Goal: Task Accomplishment & Management: Manage account settings

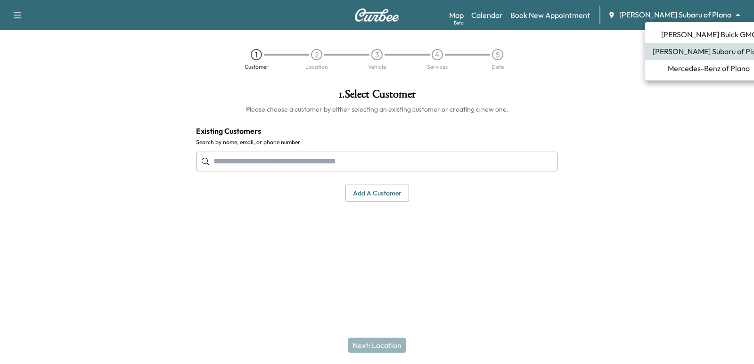
click at [708, 17] on body "Support Log Out Map Beta Calendar Book New Appointment [PERSON_NAME] Subaru of …" at bounding box center [377, 182] width 754 height 364
drag, startPoint x: 540, startPoint y: 18, endPoint x: 534, endPoint y: 19, distance: 6.2
click at [540, 18] on div at bounding box center [377, 182] width 754 height 364
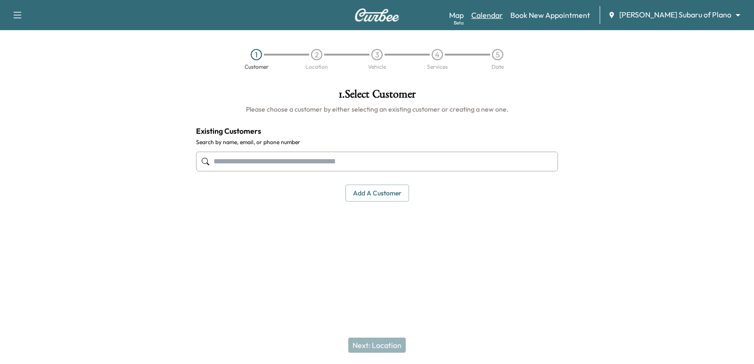
click at [503, 13] on link "Calendar" at bounding box center [487, 14] width 32 height 11
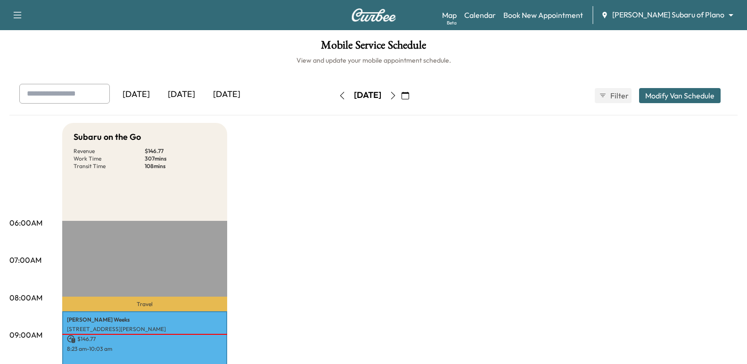
click at [682, 16] on body "Support Log Out Map Beta Calendar Book New Appointment [PERSON_NAME] Subaru of …" at bounding box center [373, 182] width 747 height 364
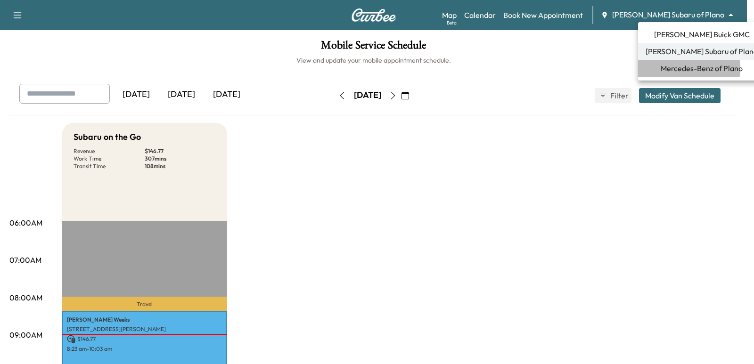
click at [678, 68] on span "Mercedes-Benz of Plano" at bounding box center [702, 68] width 82 height 11
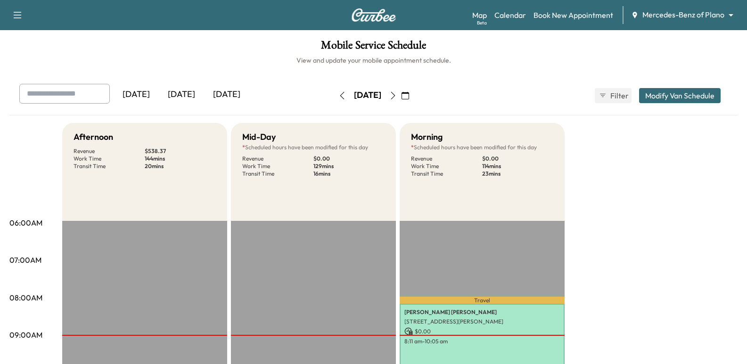
click at [397, 92] on icon "button" at bounding box center [393, 96] width 8 height 8
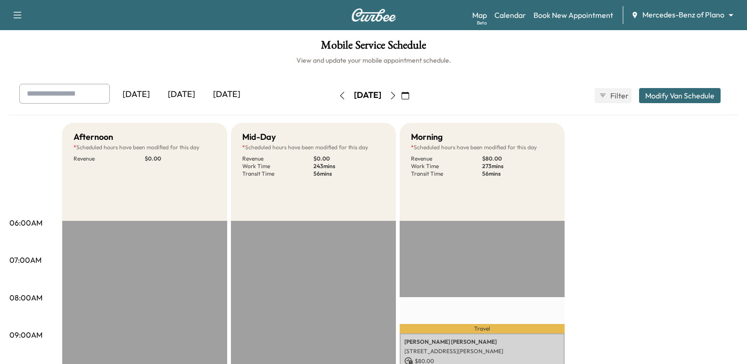
click at [401, 90] on button "button" at bounding box center [393, 95] width 16 height 15
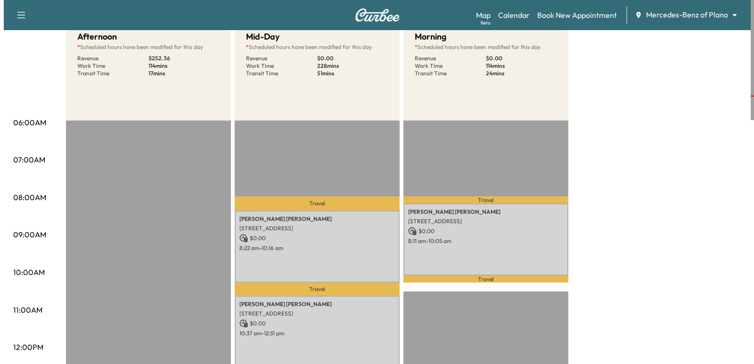
scroll to position [141, 0]
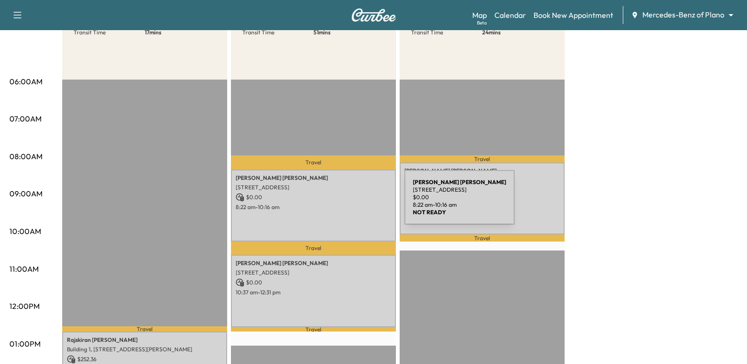
click at [334, 204] on p "8:22 am - 10:16 am" at bounding box center [314, 208] width 156 height 8
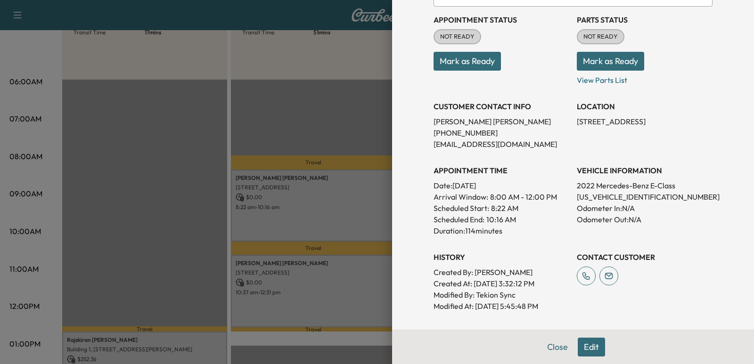
scroll to position [94, 0]
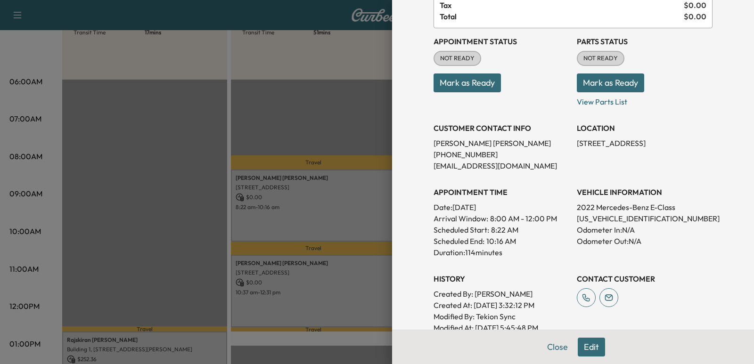
click at [504, 238] on p "10:16 AM" at bounding box center [502, 241] width 30 height 11
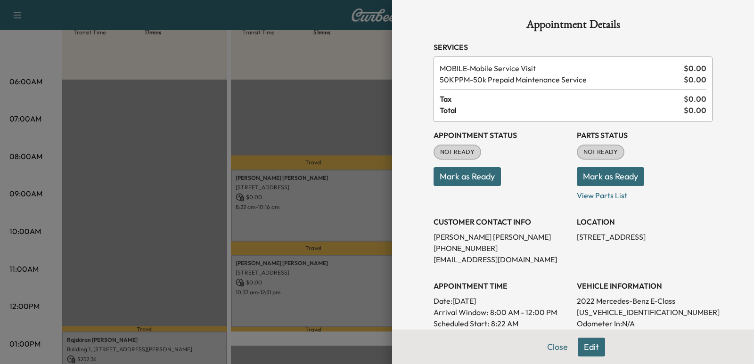
click at [343, 96] on div at bounding box center [377, 182] width 754 height 364
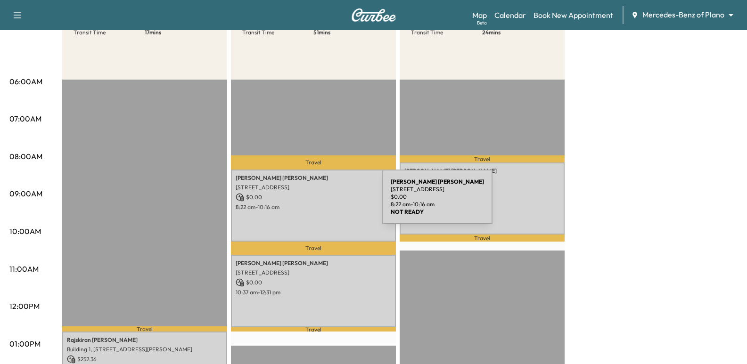
click at [312, 204] on p "8:22 am - 10:16 am" at bounding box center [314, 208] width 156 height 8
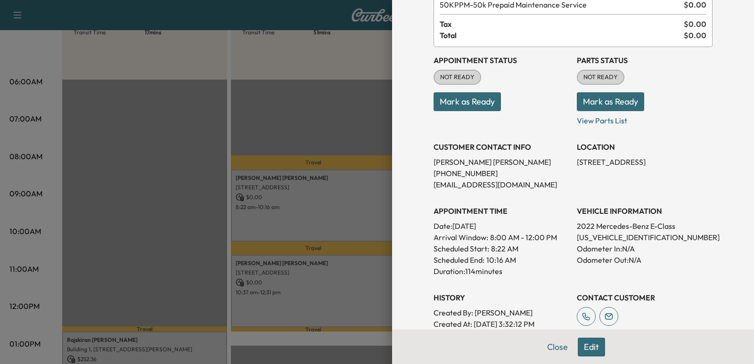
scroll to position [141, 0]
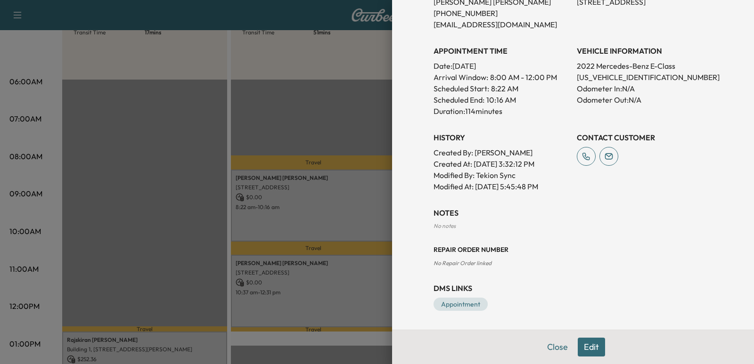
click at [587, 349] on button "Edit" at bounding box center [591, 347] width 27 height 19
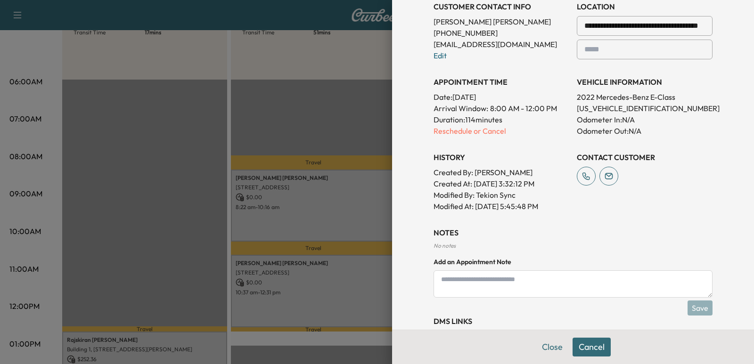
scroll to position [255, 0]
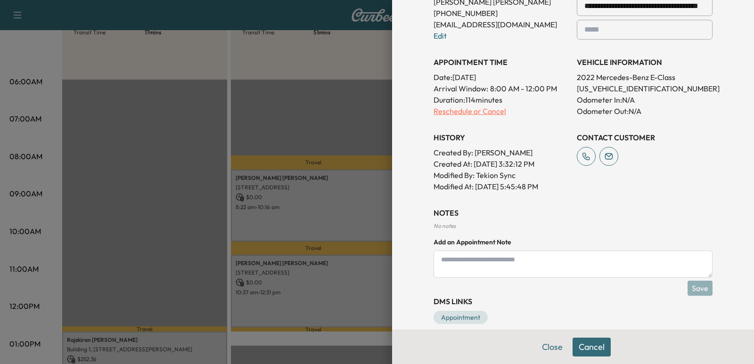
click at [476, 113] on p "Reschedule or Cancel" at bounding box center [502, 111] width 136 height 11
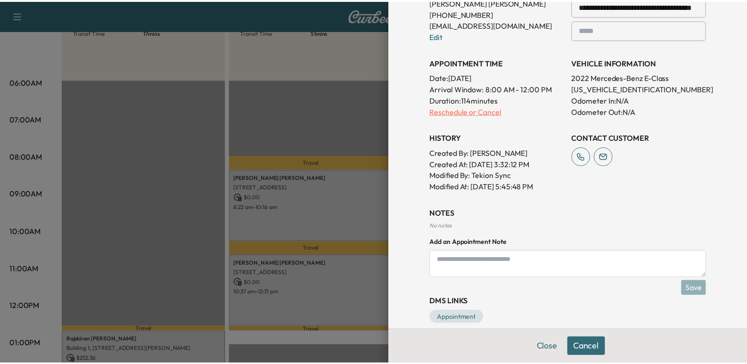
scroll to position [0, 0]
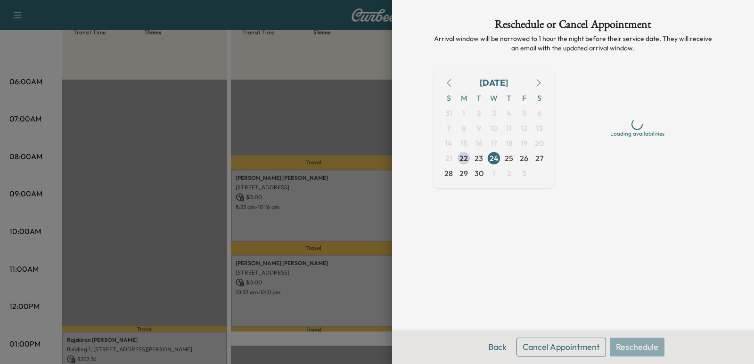
click at [567, 351] on button "Cancel Appointment" at bounding box center [562, 347] width 90 height 19
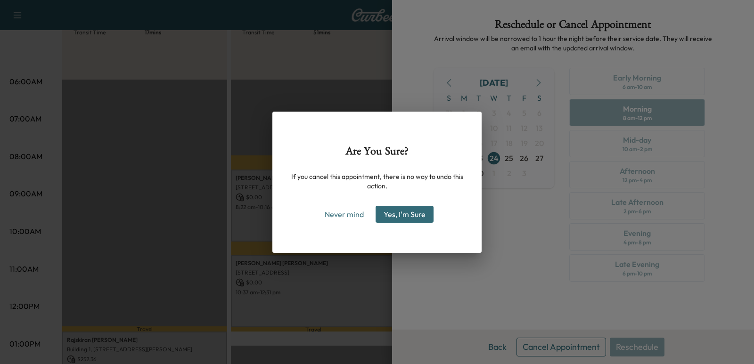
click at [419, 208] on button "Yes, I'm Sure" at bounding box center [405, 214] width 58 height 17
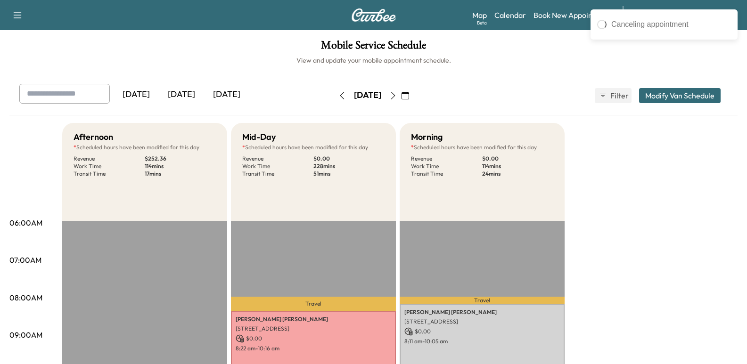
click at [53, 86] on input "text" at bounding box center [64, 94] width 91 height 20
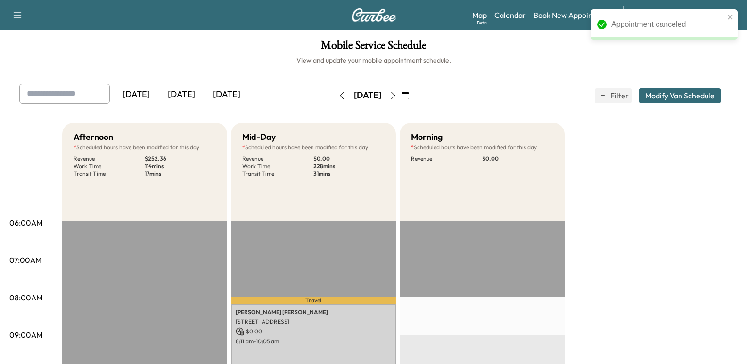
click at [54, 108] on div "[DATE] [DATE] [DATE] [DATE] September 2025 S M T W T F S 31 1 2 3 4 5 6 7 8 9 1…" at bounding box center [373, 100] width 728 height 32
click at [60, 94] on input "text" at bounding box center [64, 94] width 91 height 20
paste input "**********"
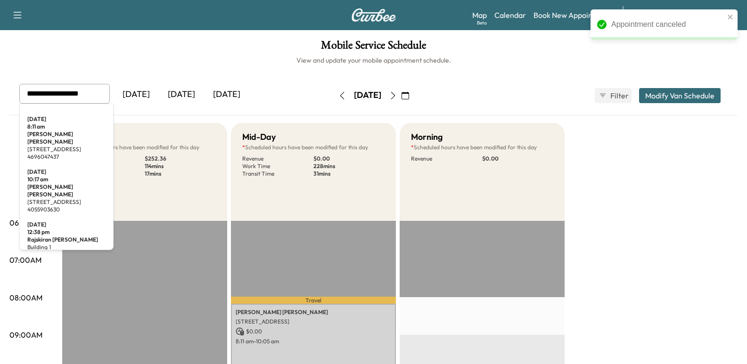
click at [30, 90] on div at bounding box center [28, 93] width 11 height 11
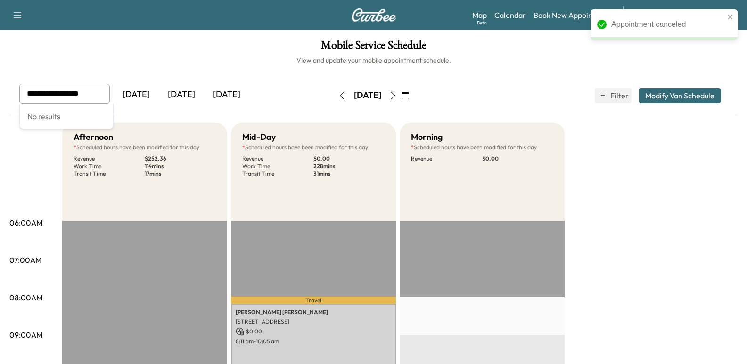
click at [30, 91] on div at bounding box center [28, 93] width 11 height 11
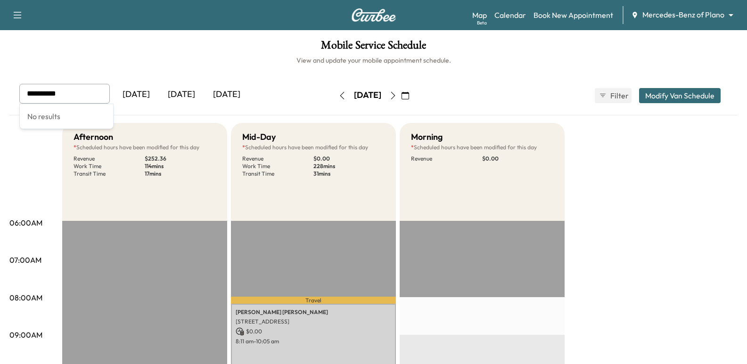
click at [102, 89] on div at bounding box center [100, 93] width 11 height 11
click at [96, 91] on input "**********" at bounding box center [64, 94] width 91 height 20
type input "**********"
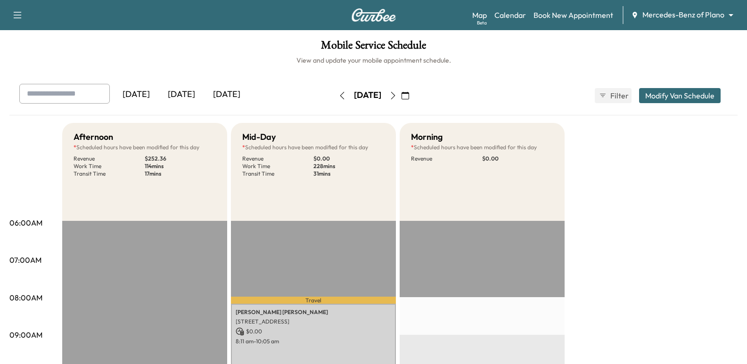
click at [339, 97] on icon "button" at bounding box center [343, 96] width 8 height 8
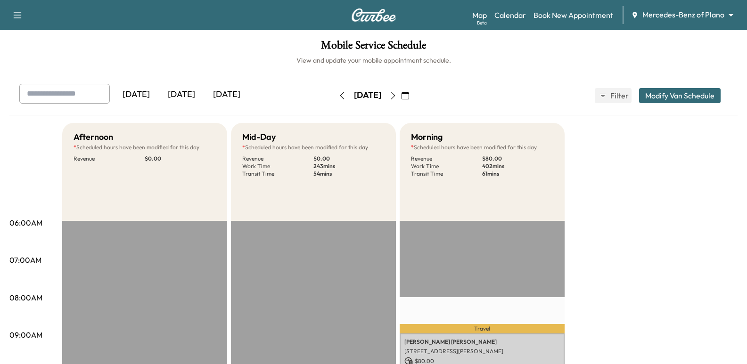
click at [339, 97] on icon "button" at bounding box center [343, 96] width 8 height 8
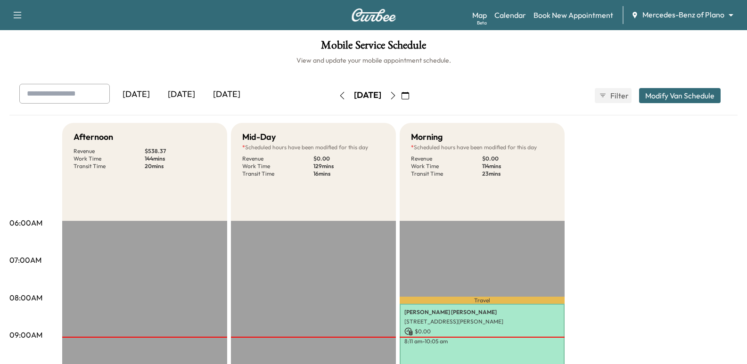
click at [34, 92] on input "text" at bounding box center [64, 94] width 91 height 20
paste input "**********"
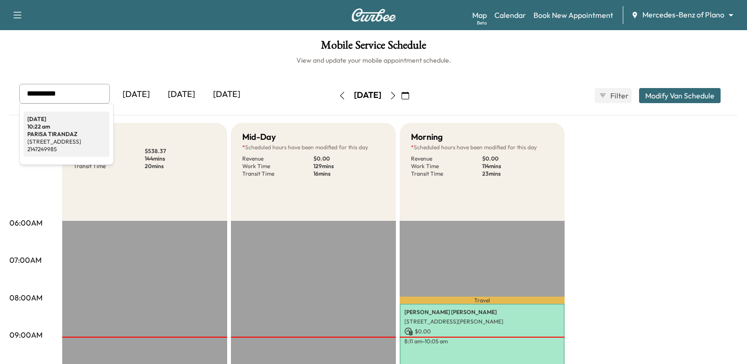
click at [61, 134] on h3 "[PERSON_NAME]" at bounding box center [66, 135] width 78 height 8
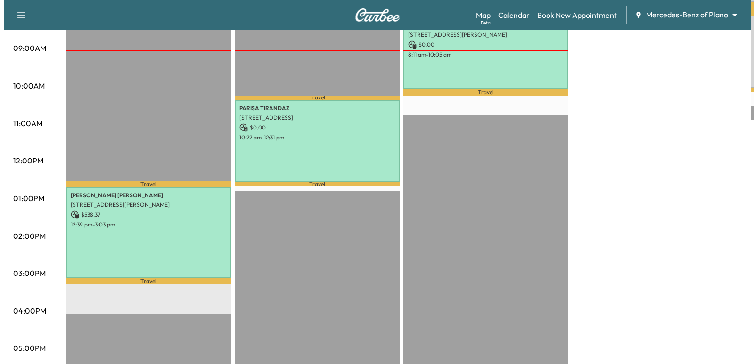
scroll to position [244, 0]
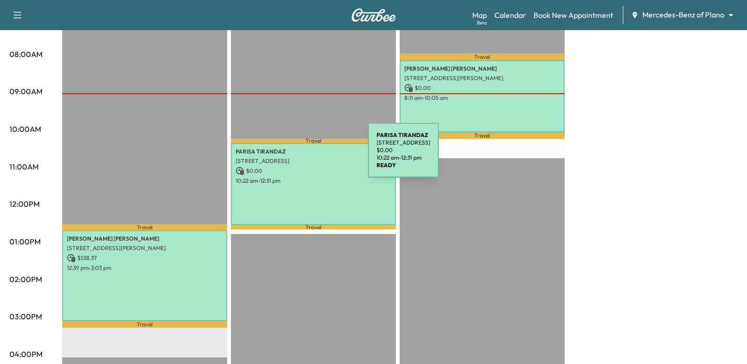
type input "**********"
click at [297, 157] on p "[STREET_ADDRESS]" at bounding box center [314, 161] width 156 height 8
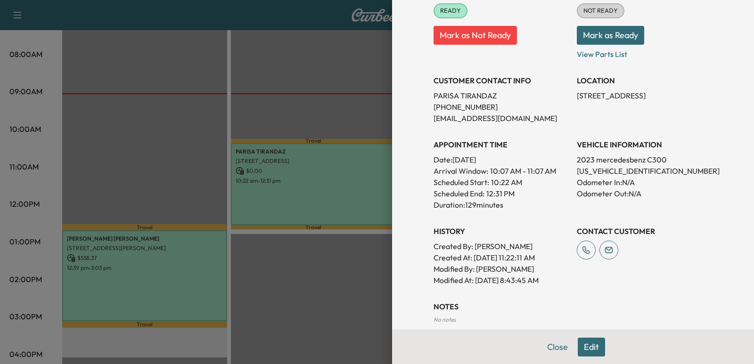
click at [586, 346] on button "Edit" at bounding box center [591, 347] width 27 height 19
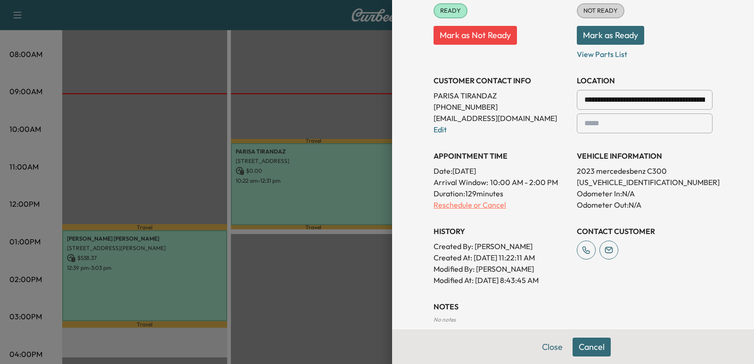
click at [473, 205] on p "Reschedule or Cancel" at bounding box center [502, 204] width 136 height 11
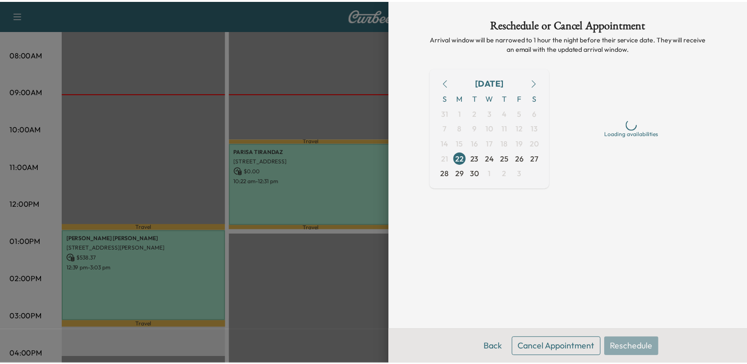
scroll to position [0, 0]
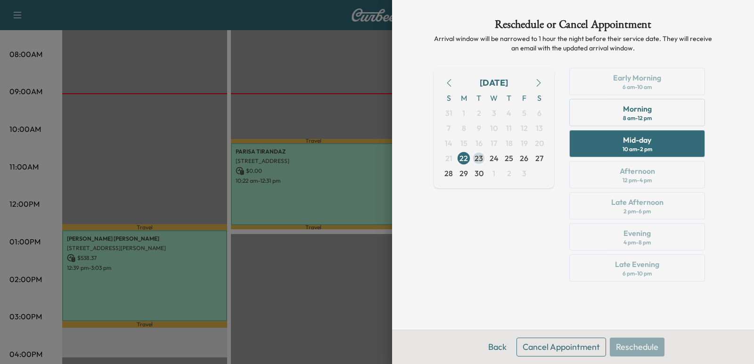
click at [482, 158] on span "23" at bounding box center [479, 158] width 8 height 11
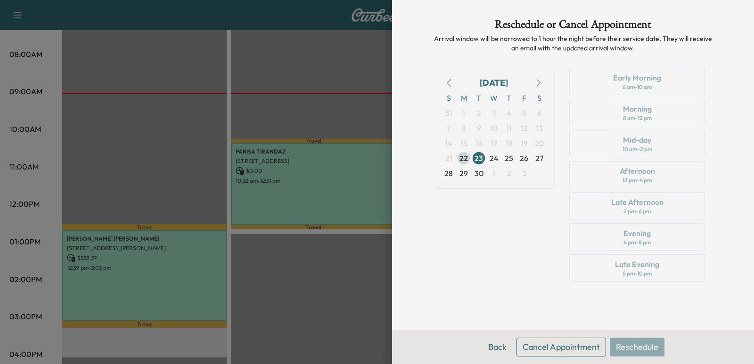
click at [462, 157] on span "22" at bounding box center [464, 158] width 8 height 11
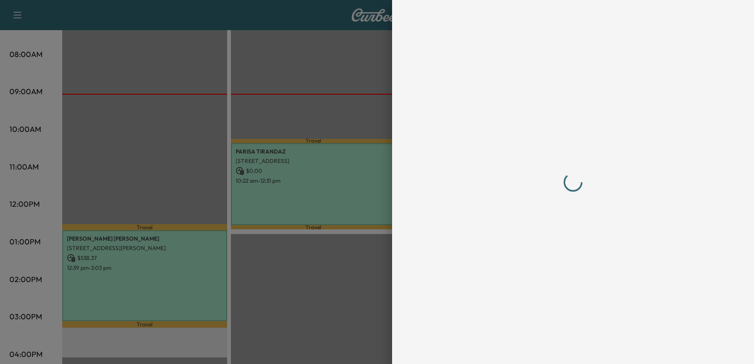
click at [297, 142] on div at bounding box center [377, 182] width 754 height 364
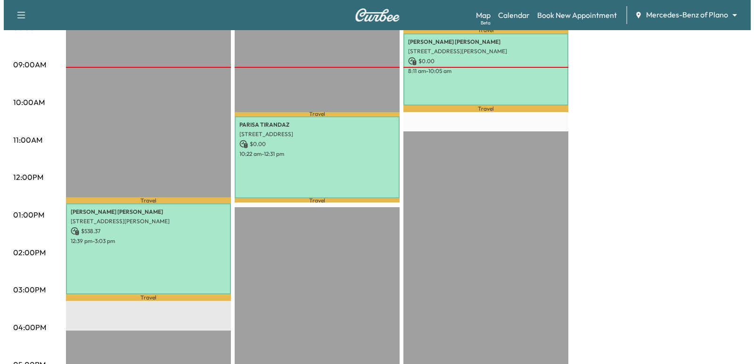
scroll to position [283, 0]
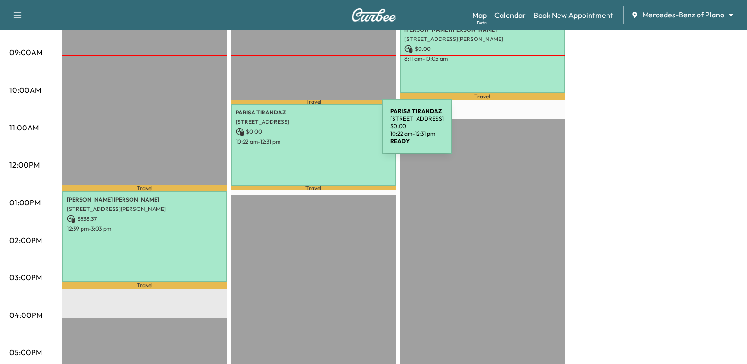
click at [311, 132] on p "$ 0.00" at bounding box center [314, 132] width 156 height 8
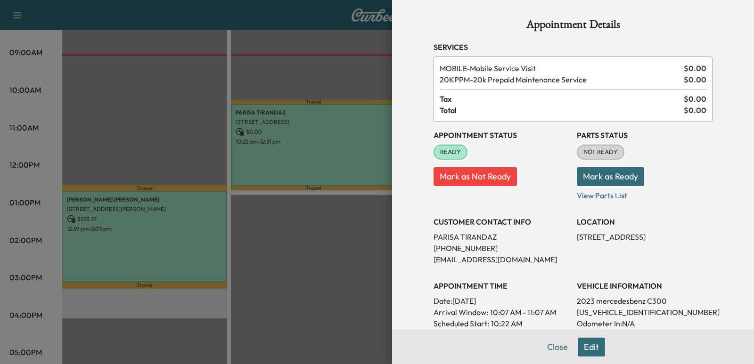
click at [329, 223] on div at bounding box center [377, 182] width 754 height 364
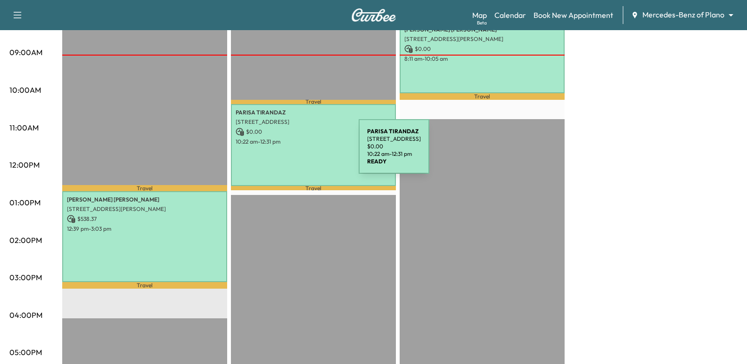
click at [288, 152] on div "[PERSON_NAME] [STREET_ADDRESS] $ 0.00 10:22 am - 12:31 pm" at bounding box center [313, 145] width 165 height 82
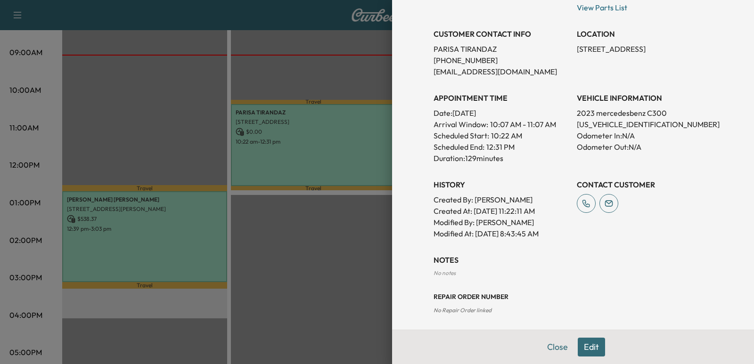
click at [586, 356] on button "Edit" at bounding box center [591, 347] width 27 height 19
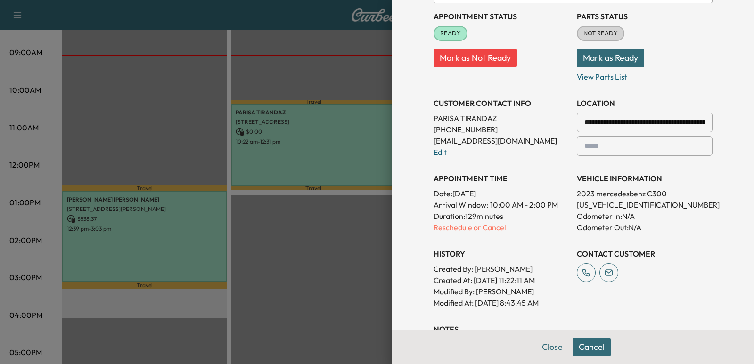
scroll to position [161, 0]
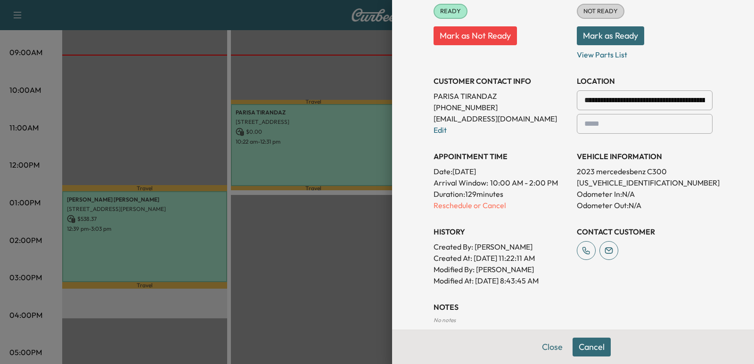
click at [526, 192] on p "Duration: 129 minutes" at bounding box center [502, 194] width 136 height 11
click at [543, 126] on div "**********" at bounding box center [502, 102] width 136 height 68
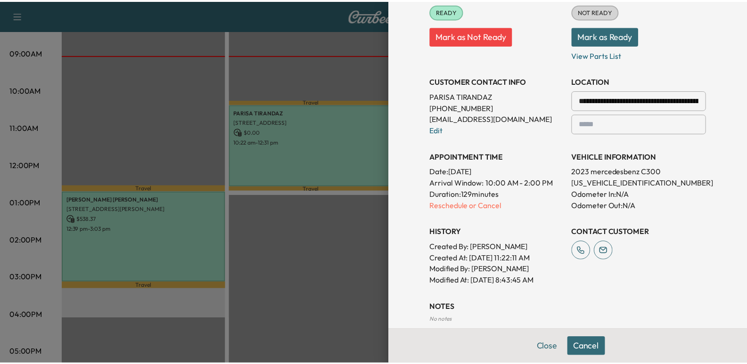
scroll to position [0, 0]
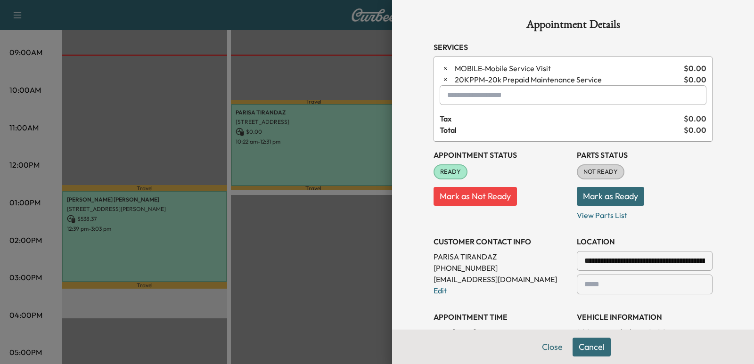
click at [338, 75] on div at bounding box center [377, 182] width 754 height 364
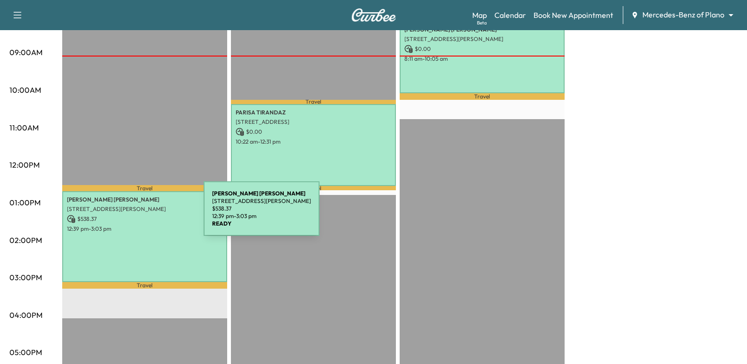
click at [132, 215] on p "$ 538.37" at bounding box center [145, 219] width 156 height 8
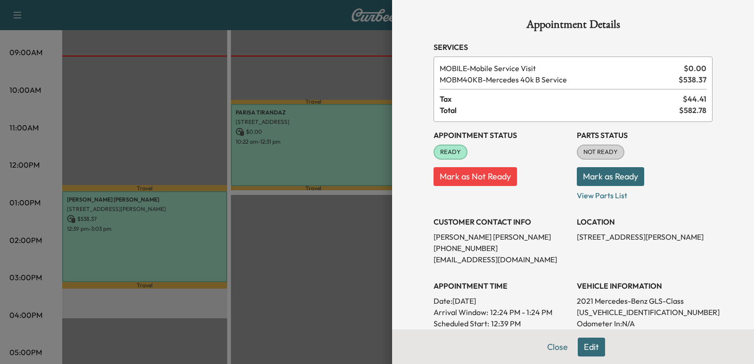
click at [287, 221] on div at bounding box center [377, 182] width 754 height 364
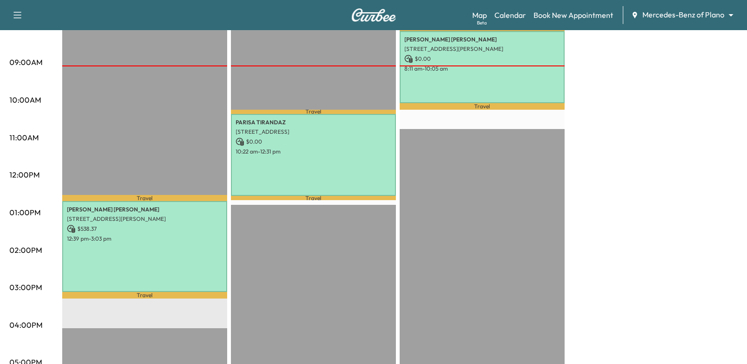
scroll to position [283, 0]
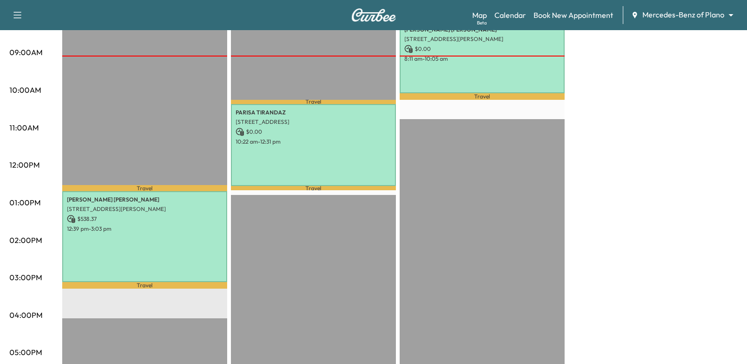
click at [320, 254] on div "Travel [GEOGRAPHIC_DATA][PERSON_NAME] [STREET_ADDRESS] $ 0.00 10:22 am - 12:31 …" at bounding box center [313, 242] width 165 height 609
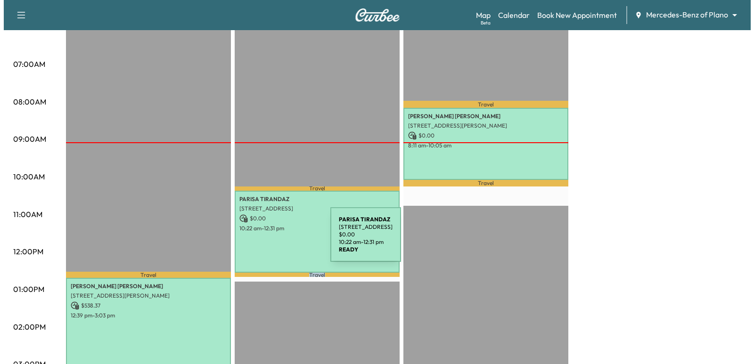
scroll to position [236, 0]
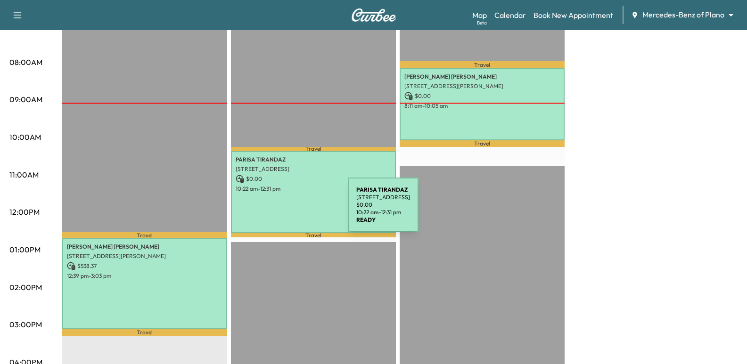
drag, startPoint x: 277, startPoint y: 211, endPoint x: 275, endPoint y: 218, distance: 7.9
click at [275, 218] on div "[PERSON_NAME] [STREET_ADDRESS] $ 0.00 10:22 am - 12:31 pm" at bounding box center [313, 192] width 165 height 82
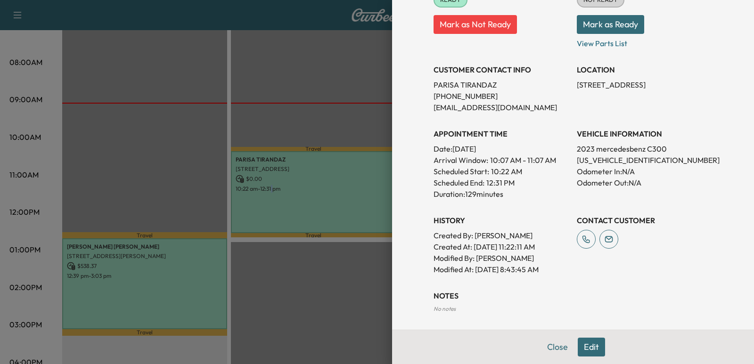
scroll to position [141, 0]
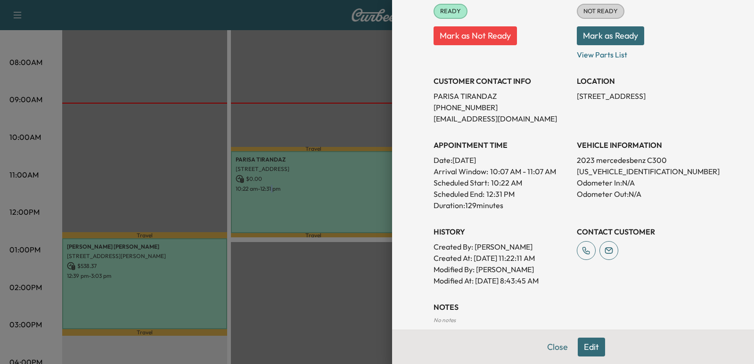
click at [584, 348] on button "Edit" at bounding box center [591, 347] width 27 height 19
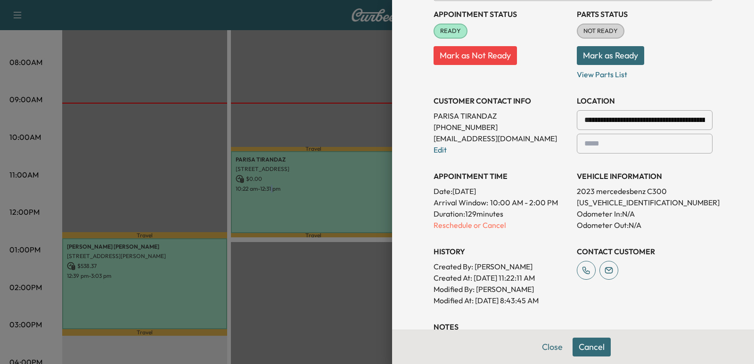
scroll to position [161, 0]
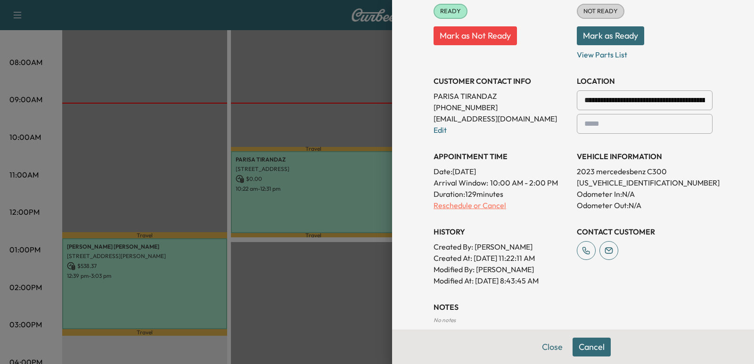
click at [444, 206] on p "Reschedule or Cancel" at bounding box center [502, 205] width 136 height 11
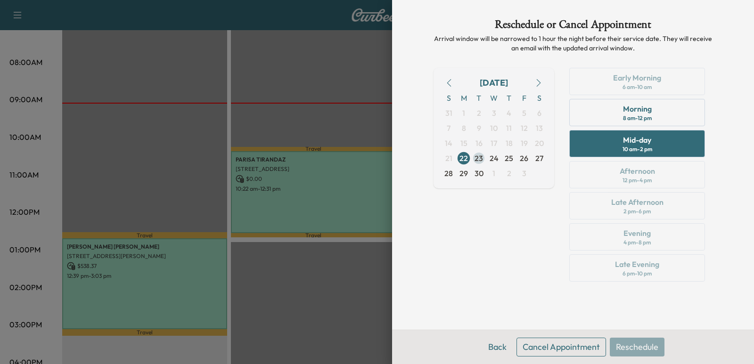
click at [476, 160] on span "23" at bounding box center [479, 158] width 8 height 11
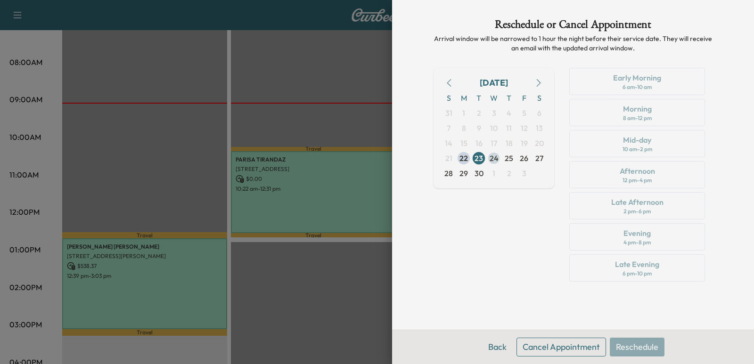
click at [492, 158] on span "24" at bounding box center [494, 158] width 9 height 11
click at [509, 164] on span "25" at bounding box center [509, 158] width 8 height 11
click at [489, 164] on span "24" at bounding box center [494, 158] width 15 height 15
click at [464, 158] on span "22" at bounding box center [464, 158] width 8 height 11
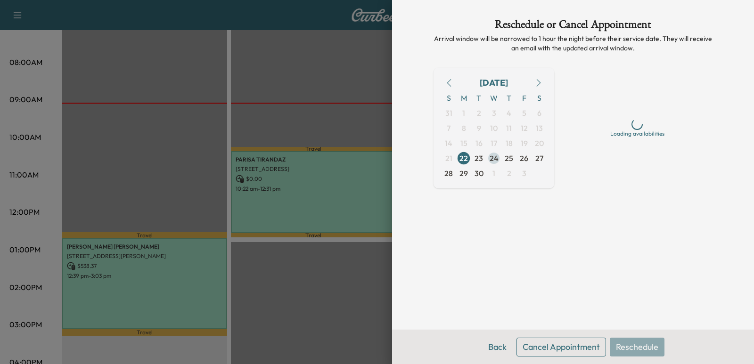
click at [494, 159] on span "24" at bounding box center [494, 158] width 9 height 11
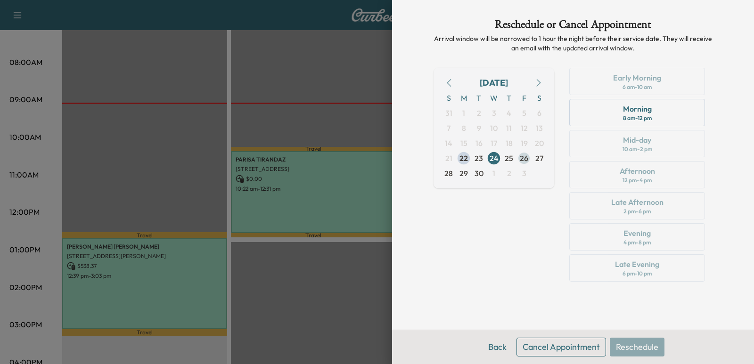
click at [526, 161] on span "26" at bounding box center [524, 158] width 8 height 11
click at [490, 157] on span "24" at bounding box center [494, 158] width 9 height 11
click at [342, 129] on div at bounding box center [377, 182] width 754 height 364
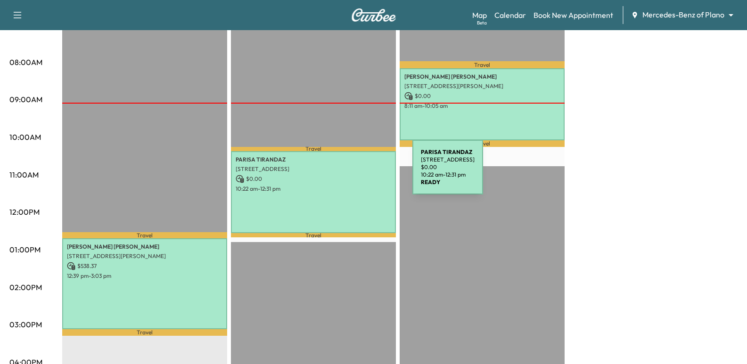
click at [342, 175] on p "$ 0.00" at bounding box center [314, 179] width 156 height 8
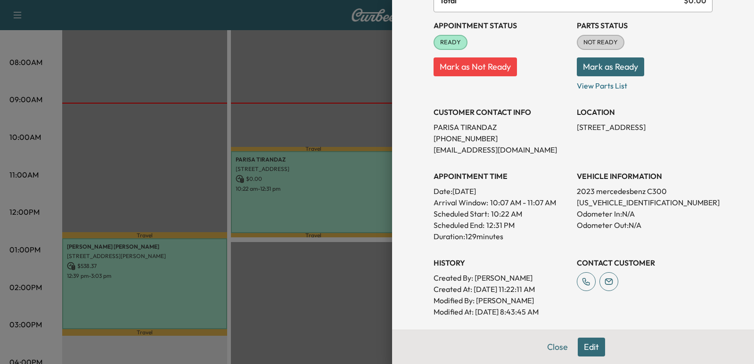
scroll to position [141, 0]
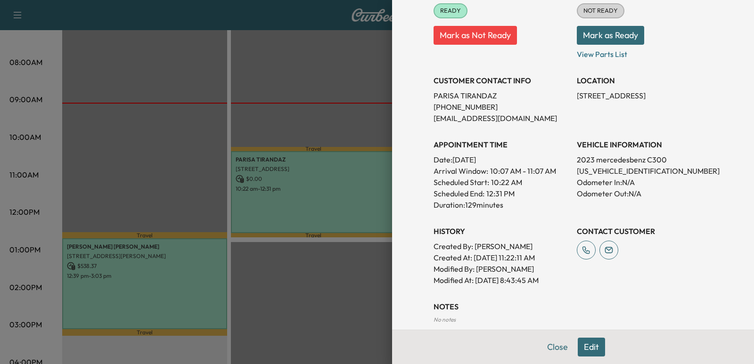
click at [589, 345] on button "Edit" at bounding box center [591, 347] width 27 height 19
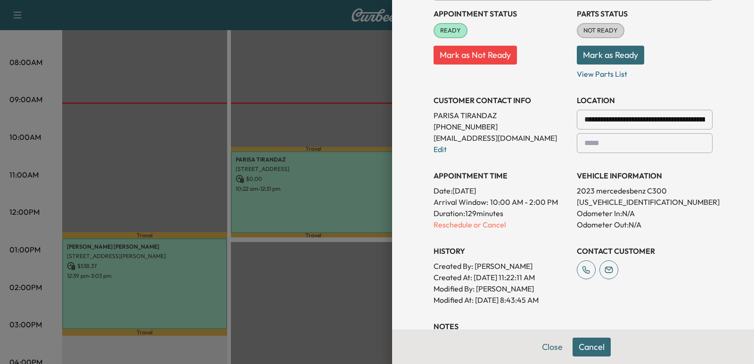
scroll to position [161, 0]
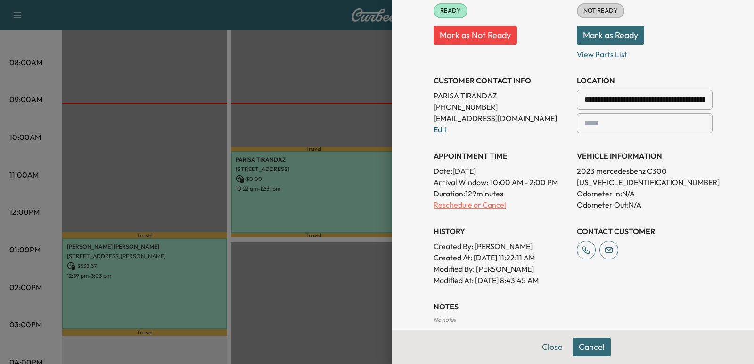
click at [436, 208] on p "Reschedule or Cancel" at bounding box center [502, 204] width 136 height 11
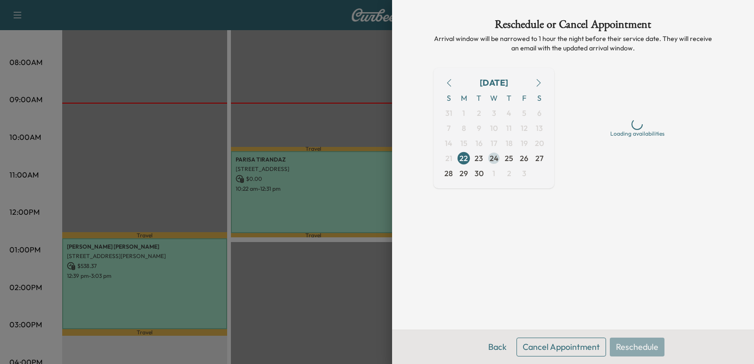
click at [496, 162] on span "24" at bounding box center [494, 158] width 9 height 11
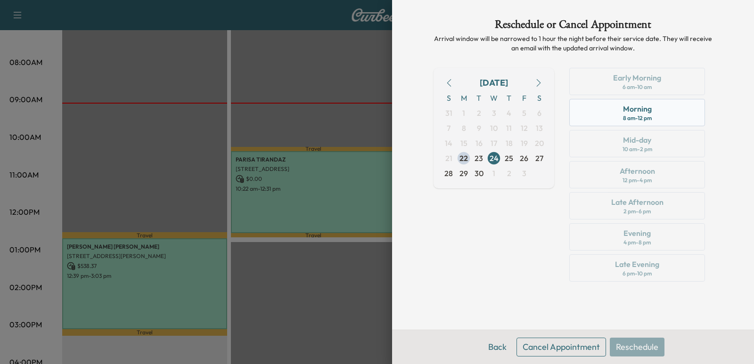
click at [618, 114] on div "Morning 8 am - 12 pm" at bounding box center [638, 112] width 136 height 27
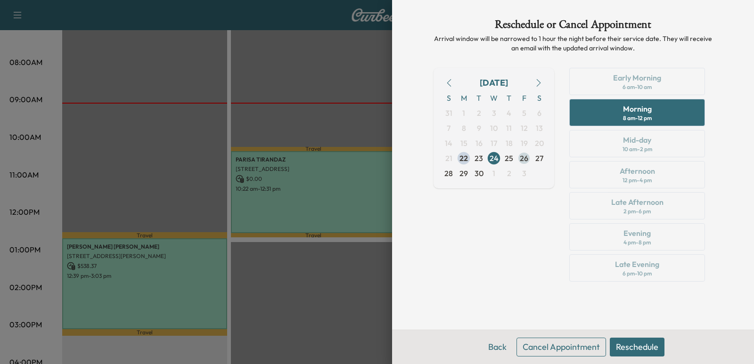
click at [526, 157] on span "26" at bounding box center [524, 158] width 8 height 11
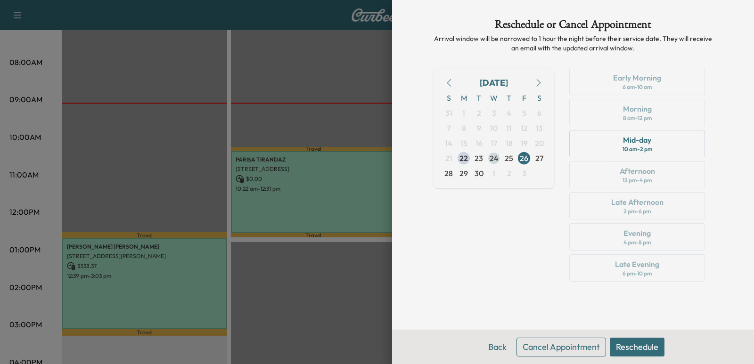
click at [491, 158] on span "24" at bounding box center [494, 158] width 9 height 11
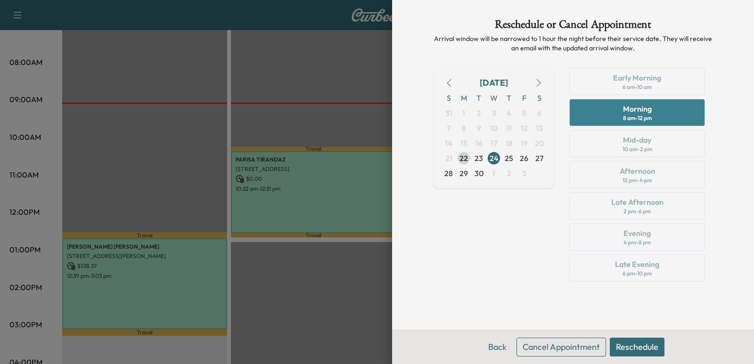
click at [630, 109] on div "Morning" at bounding box center [637, 108] width 29 height 11
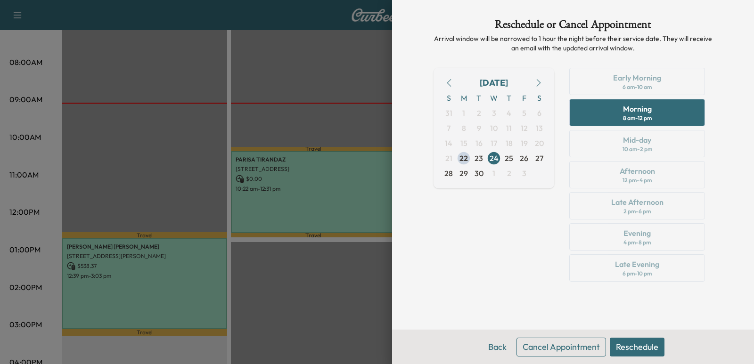
click at [498, 240] on div "[DATE] S M T W T F S 31 1 2 3 4 5 6 7 8 9 10 11 12 13 14 15 16 17 18 19 20 21 2…" at bounding box center [494, 177] width 121 height 218
click at [520, 250] on div "[DATE] S M T W T F S 31 1 2 3 4 5 6 7 8 9 10 11 12 13 14 15 16 17 18 19 20 21 2…" at bounding box center [494, 177] width 121 height 218
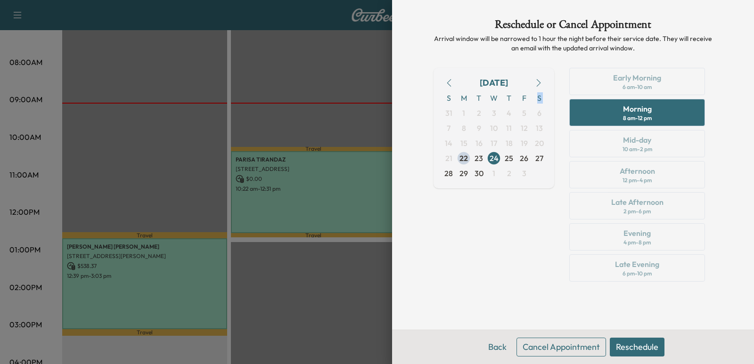
click at [520, 250] on div "[DATE] S M T W T F S 31 1 2 3 4 5 6 7 8 9 10 11 12 13 14 15 16 17 18 19 20 21 2…" at bounding box center [494, 177] width 121 height 218
drag, startPoint x: 520, startPoint y: 250, endPoint x: 527, endPoint y: 256, distance: 9.4
click at [520, 251] on div "[DATE] S M T W T F S 31 1 2 3 4 5 6 7 8 9 10 11 12 13 14 15 16 17 18 19 20 21 2…" at bounding box center [494, 177] width 121 height 218
click at [528, 258] on div "[DATE] S M T W T F S 31 1 2 3 4 5 6 7 8 9 10 11 12 13 14 15 16 17 18 19 20 21 2…" at bounding box center [494, 177] width 121 height 218
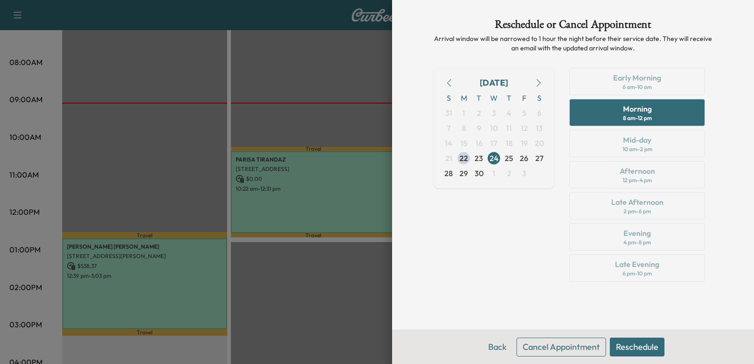
click at [528, 258] on div "[DATE] S M T W T F S 31 1 2 3 4 5 6 7 8 9 10 11 12 13 14 15 16 17 18 19 20 21 2…" at bounding box center [494, 177] width 121 height 218
click at [627, 354] on button "Reschedule" at bounding box center [637, 347] width 55 height 19
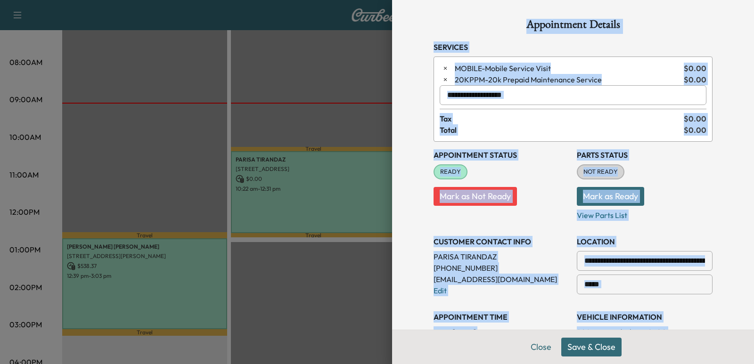
click at [536, 159] on h3 "Appointment Status" at bounding box center [502, 154] width 136 height 11
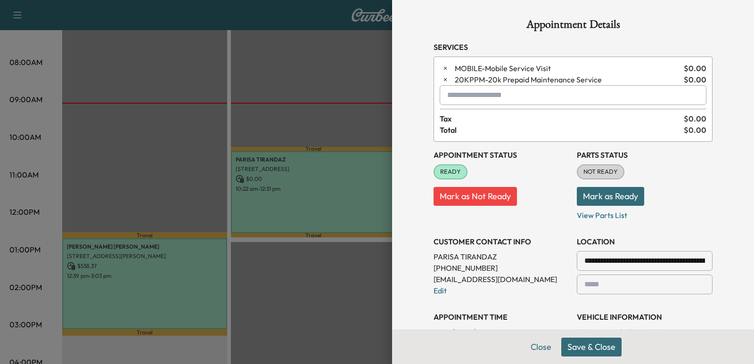
click at [583, 347] on button "Save & Close" at bounding box center [592, 347] width 60 height 19
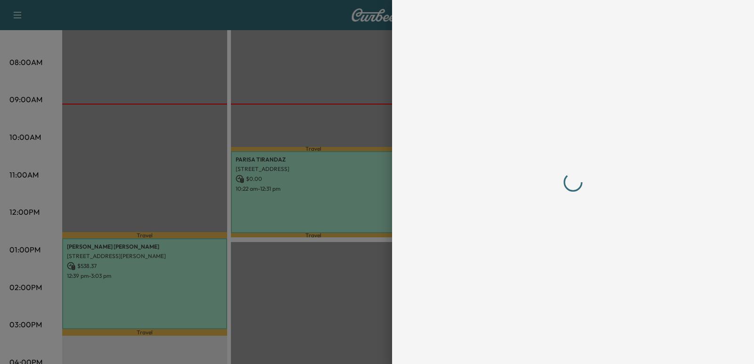
click at [456, 273] on div at bounding box center [573, 182] width 279 height 327
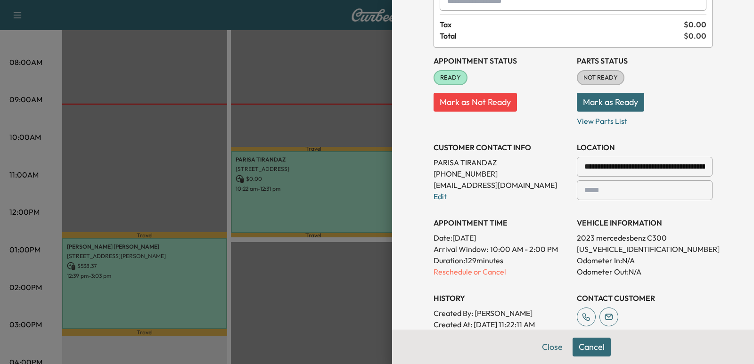
scroll to position [141, 0]
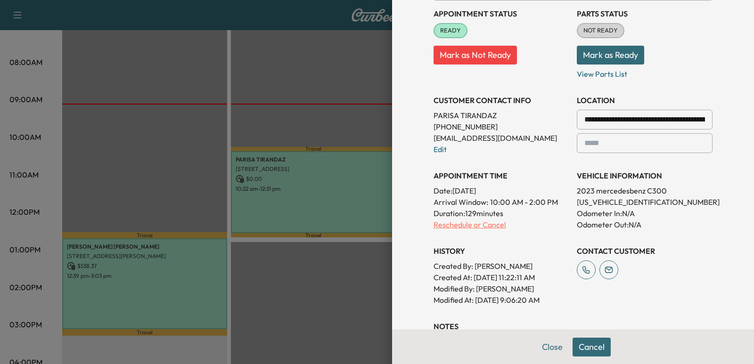
click at [444, 229] on p "Reschedule or Cancel" at bounding box center [502, 224] width 136 height 11
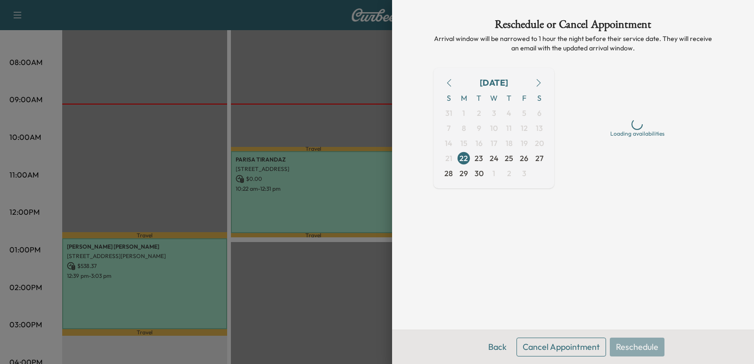
scroll to position [0, 0]
click at [499, 163] on span "24" at bounding box center [494, 158] width 15 height 15
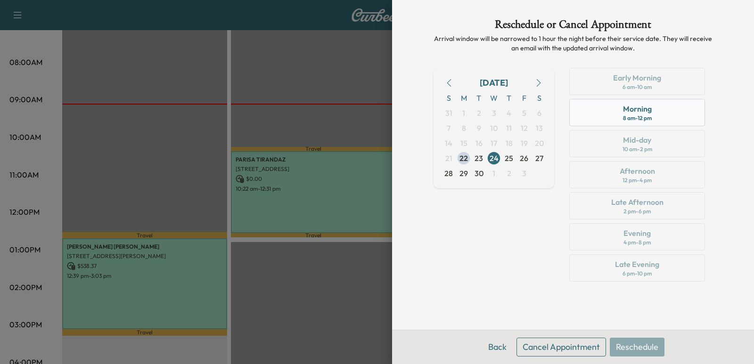
click at [597, 118] on div "Morning 8 am - 12 pm" at bounding box center [638, 112] width 136 height 27
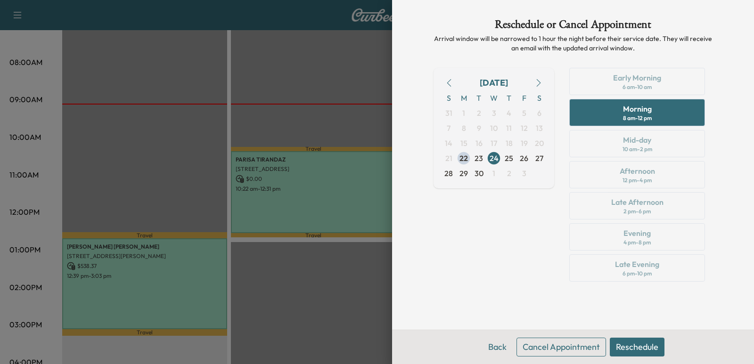
click at [549, 248] on div "[DATE] S M T W T F S 31 1 2 3 4 5 6 7 8 9 10 11 12 13 14 15 16 17 18 19 20 21 2…" at bounding box center [494, 177] width 121 height 218
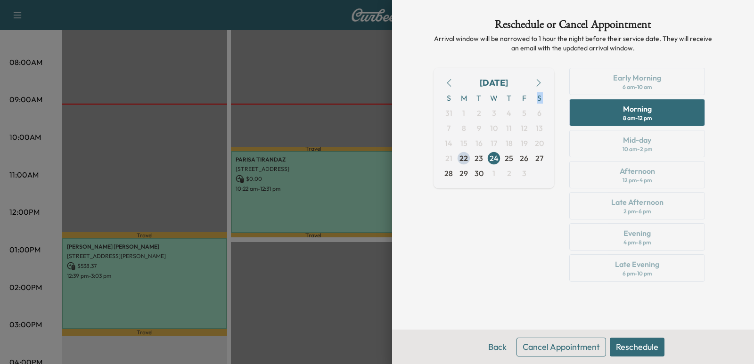
click at [551, 252] on div "[DATE] S M T W T F S 31 1 2 3 4 5 6 7 8 9 10 11 12 13 14 15 16 17 18 19 20 21 2…" at bounding box center [494, 177] width 121 height 218
click at [644, 346] on button "Reschedule" at bounding box center [637, 347] width 55 height 19
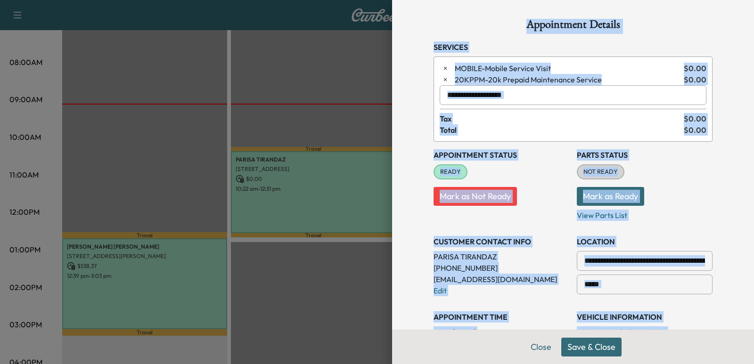
click at [531, 189] on p "Mark as Not Ready" at bounding box center [502, 193] width 136 height 26
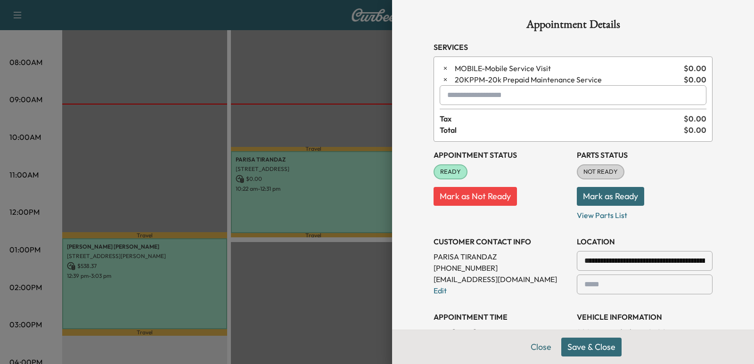
click at [575, 350] on button "Save & Close" at bounding box center [592, 347] width 60 height 19
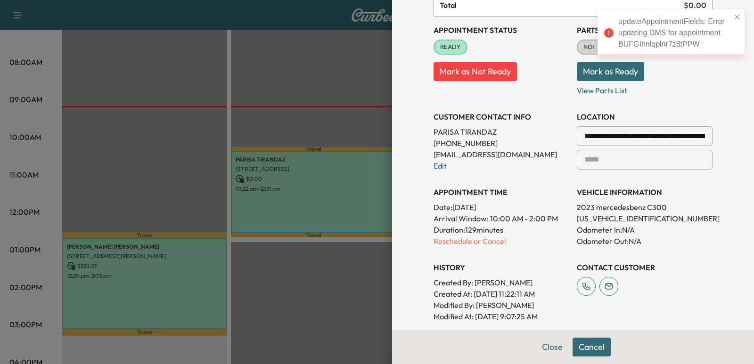
scroll to position [141, 0]
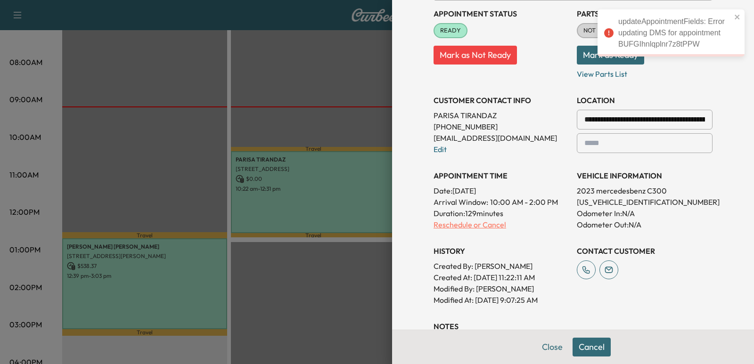
click at [525, 227] on p "Reschedule or Cancel" at bounding box center [502, 224] width 136 height 11
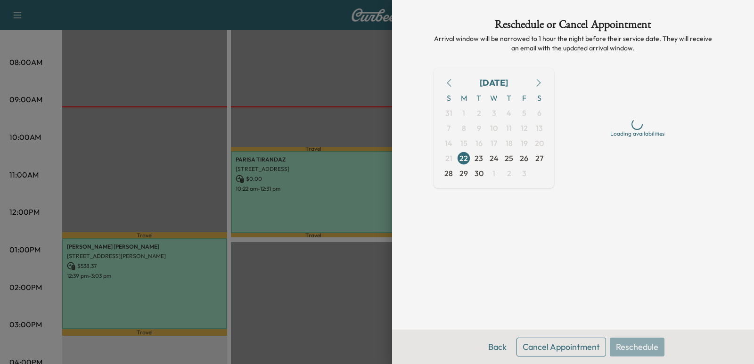
scroll to position [0, 0]
click at [525, 227] on div "Reschedule or Cancel Appointment Arrival window will be narrowed to 1 hour the …" at bounding box center [573, 165] width 302 height 330
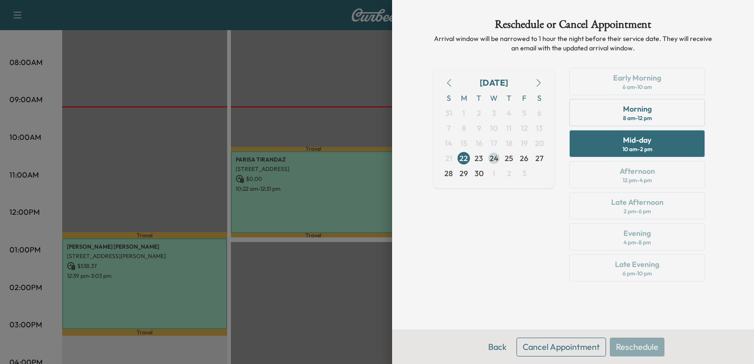
click at [496, 159] on span "24" at bounding box center [494, 158] width 9 height 11
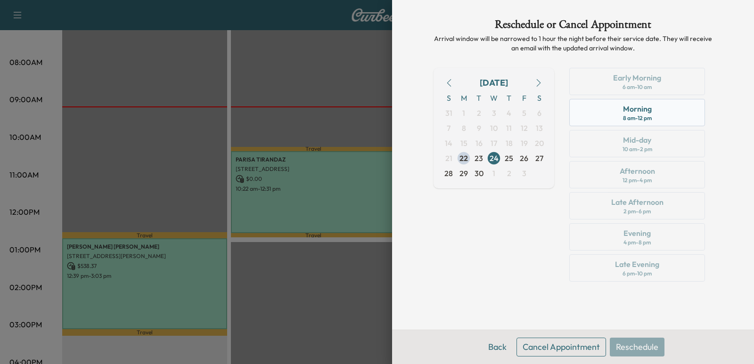
click at [623, 122] on div "Morning 8 am - 12 pm" at bounding box center [638, 112] width 136 height 27
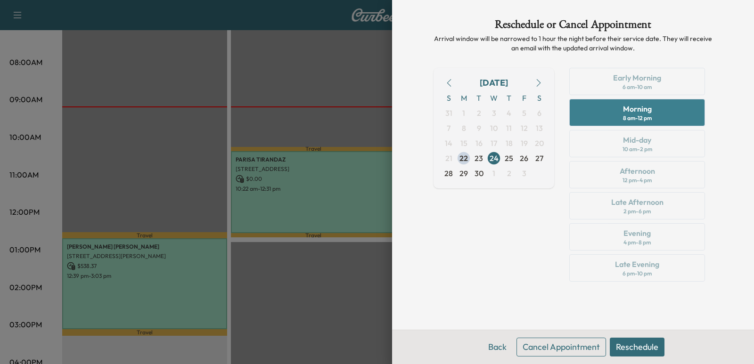
click at [611, 119] on div "Morning 8 am - 12 pm" at bounding box center [638, 112] width 136 height 27
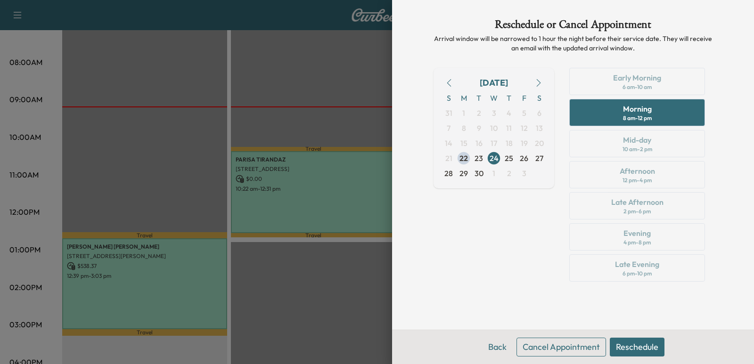
click at [628, 342] on button "Reschedule" at bounding box center [637, 347] width 55 height 19
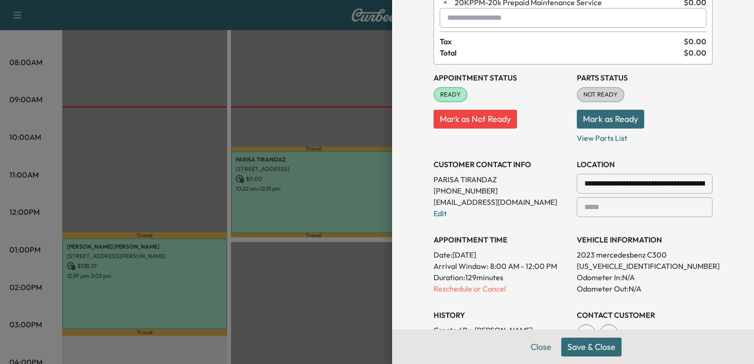
scroll to position [94, 0]
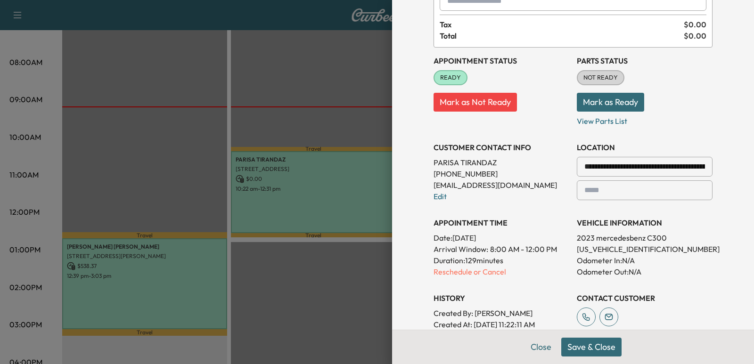
click at [583, 339] on button "Save & Close" at bounding box center [592, 347] width 60 height 19
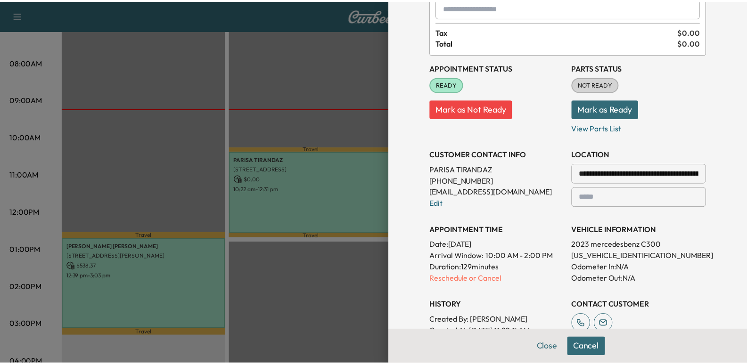
scroll to position [141, 0]
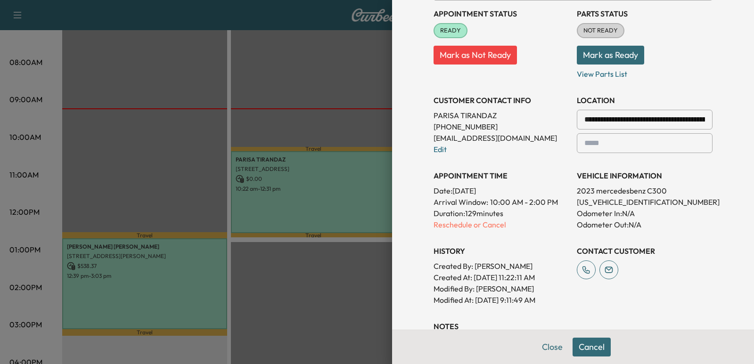
click at [406, 124] on div "**********" at bounding box center [573, 182] width 362 height 364
click at [423, 157] on div "**********" at bounding box center [573, 158] width 302 height 598
click at [196, 83] on div at bounding box center [377, 182] width 754 height 364
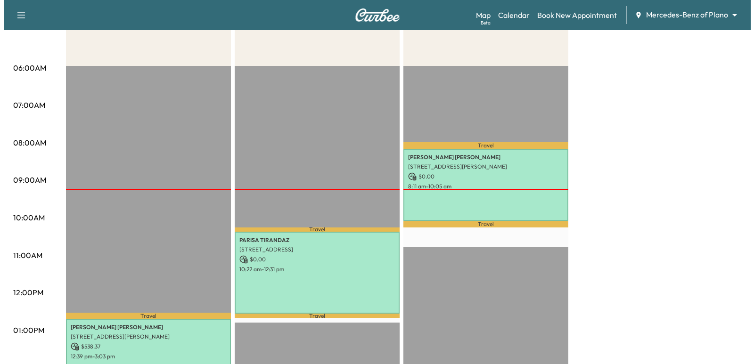
scroll to position [189, 0]
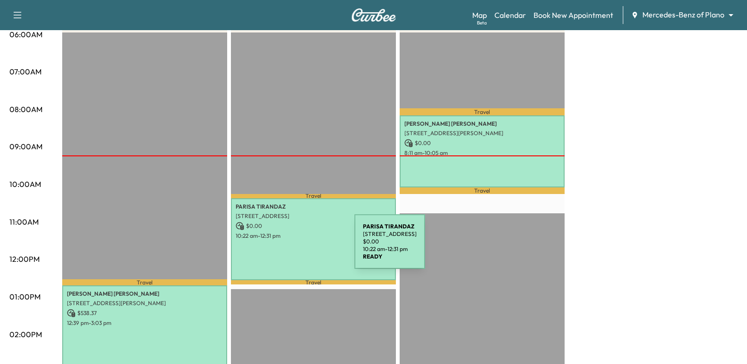
click at [284, 248] on div "[PERSON_NAME] [STREET_ADDRESS] $ 0.00 10:22 am - 12:31 pm" at bounding box center [313, 239] width 165 height 82
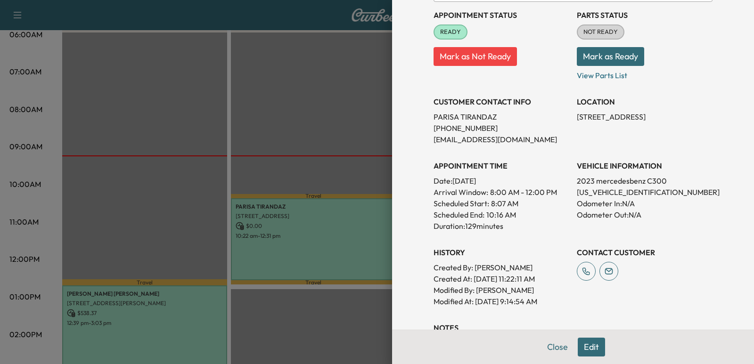
scroll to position [141, 0]
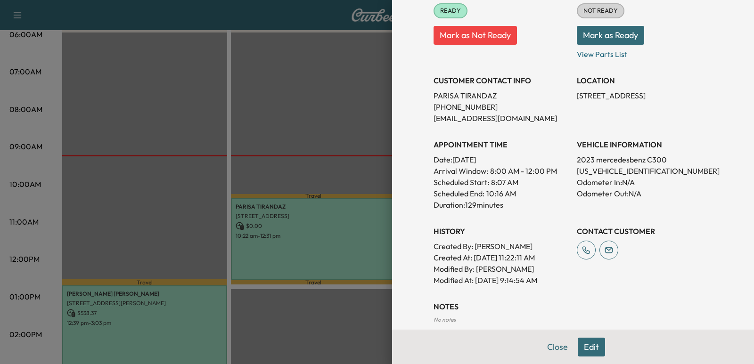
click at [290, 249] on div at bounding box center [377, 182] width 754 height 364
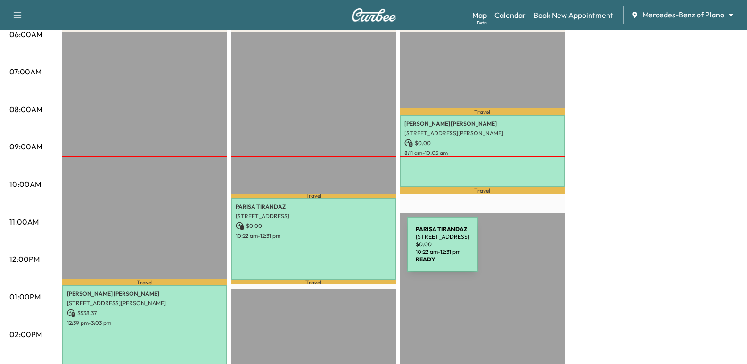
click at [337, 250] on div "[PERSON_NAME] [STREET_ADDRESS] $ 0.00 10:22 am - 12:31 pm" at bounding box center [313, 239] width 165 height 82
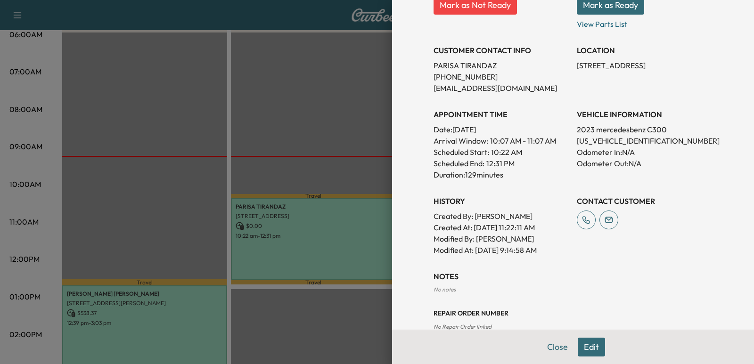
scroll to position [189, 0]
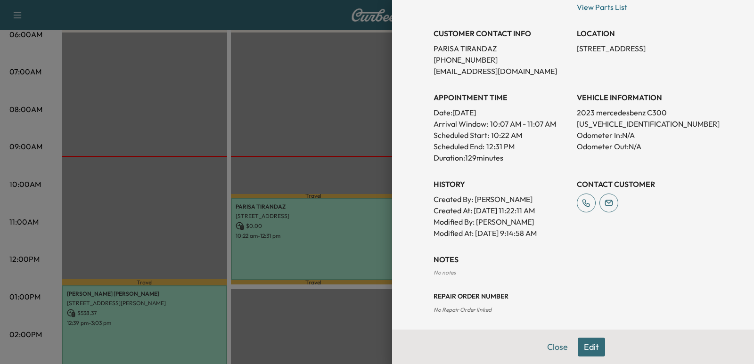
click at [279, 151] on div at bounding box center [377, 182] width 754 height 364
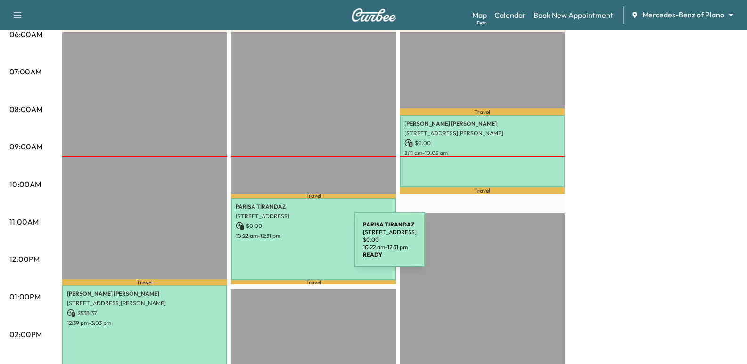
click at [284, 246] on div "[PERSON_NAME] [STREET_ADDRESS] $ 0.00 10:22 am - 12:31 pm" at bounding box center [313, 239] width 165 height 82
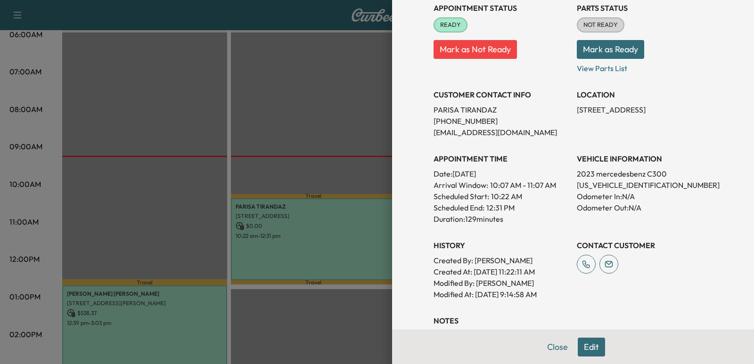
scroll to position [141, 0]
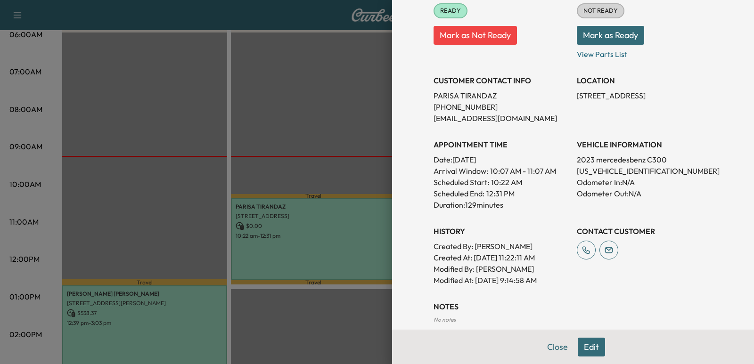
click at [528, 225] on div "History Created By : [PERSON_NAME] Created At : [DATE] 11:22:11 AM Modified By …" at bounding box center [502, 252] width 136 height 68
click at [528, 218] on div "History Created By : [PERSON_NAME] Created At : [DATE] 11:22:11 AM Modified By …" at bounding box center [502, 252] width 136 height 68
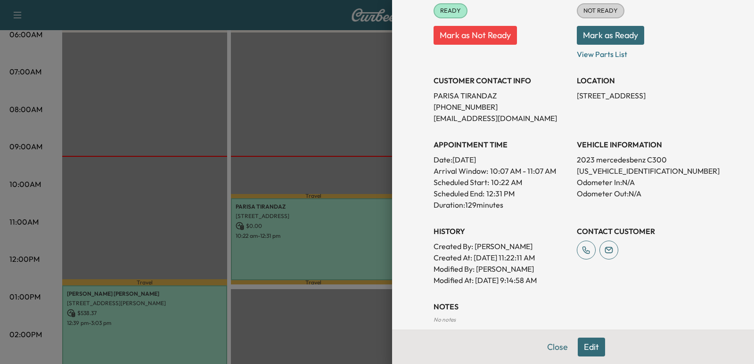
click at [323, 222] on div at bounding box center [377, 182] width 754 height 364
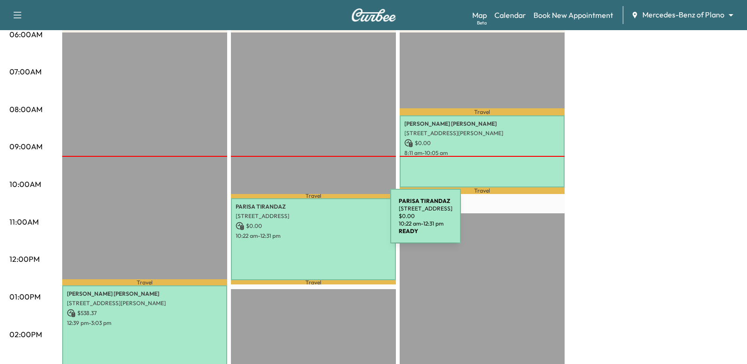
click at [320, 222] on p "$ 0.00" at bounding box center [314, 226] width 156 height 8
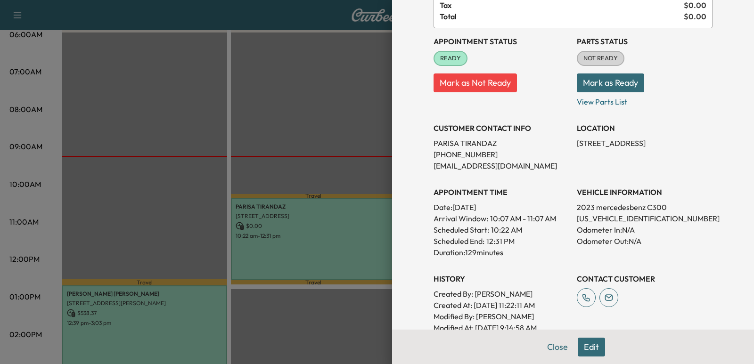
scroll to position [94, 0]
click at [587, 352] on button "Edit" at bounding box center [591, 347] width 27 height 19
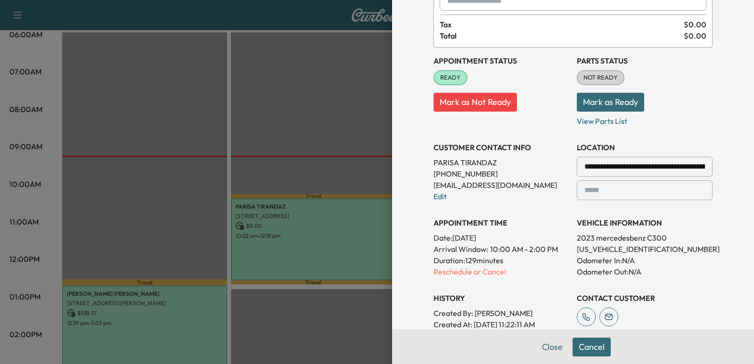
scroll to position [114, 0]
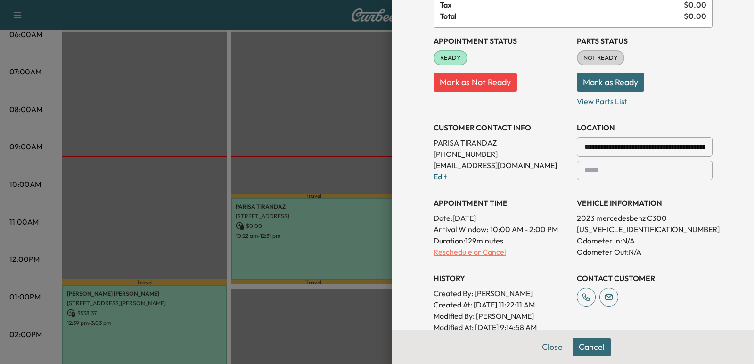
click at [453, 248] on p "Reschedule or Cancel" at bounding box center [502, 252] width 136 height 11
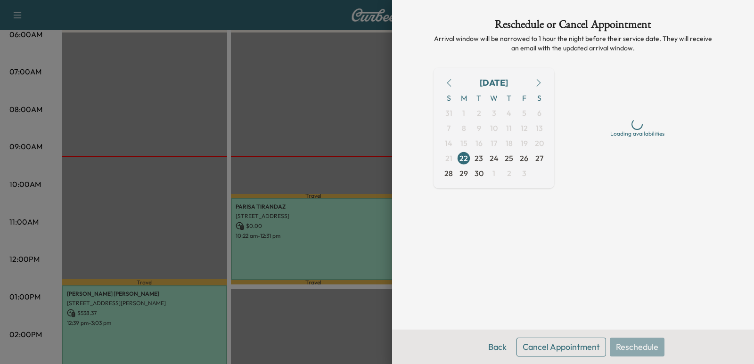
scroll to position [0, 0]
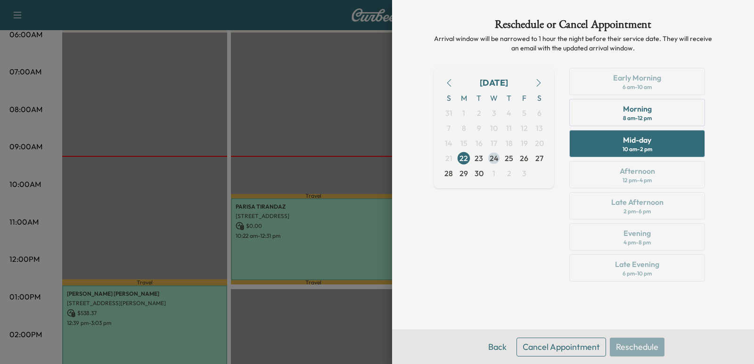
click at [490, 161] on span "24" at bounding box center [494, 158] width 9 height 11
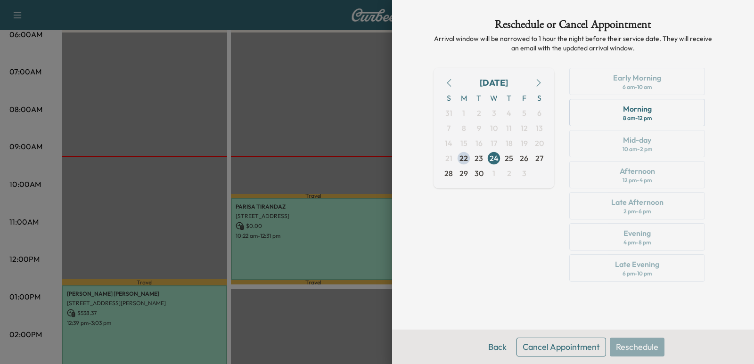
click at [320, 114] on div at bounding box center [377, 182] width 754 height 364
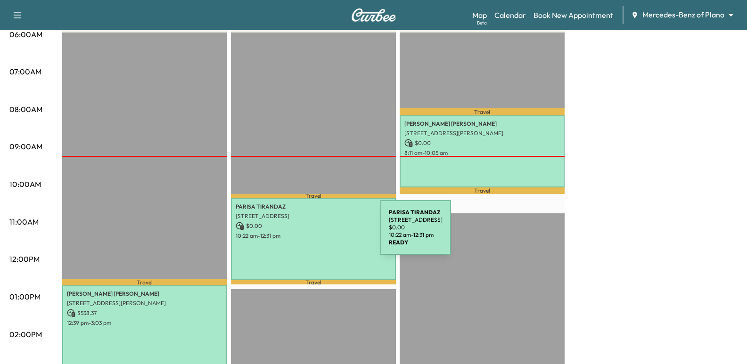
click at [310, 233] on p "10:22 am - 12:31 pm" at bounding box center [314, 236] width 156 height 8
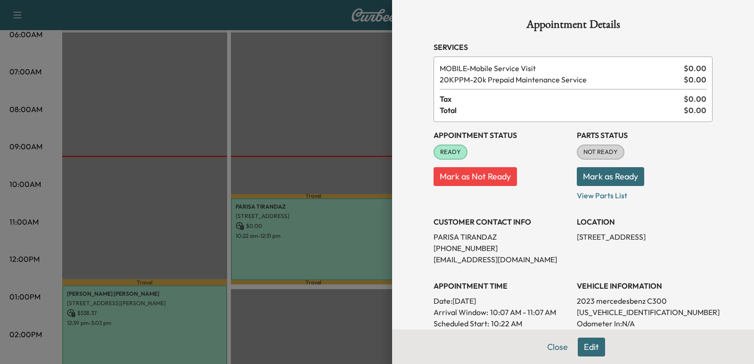
click at [319, 194] on div at bounding box center [377, 182] width 754 height 364
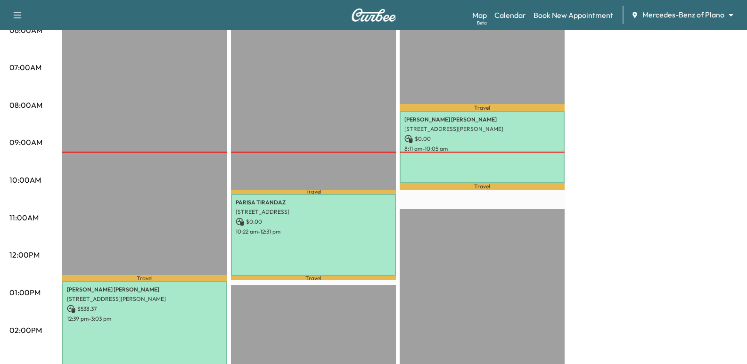
scroll to position [236, 0]
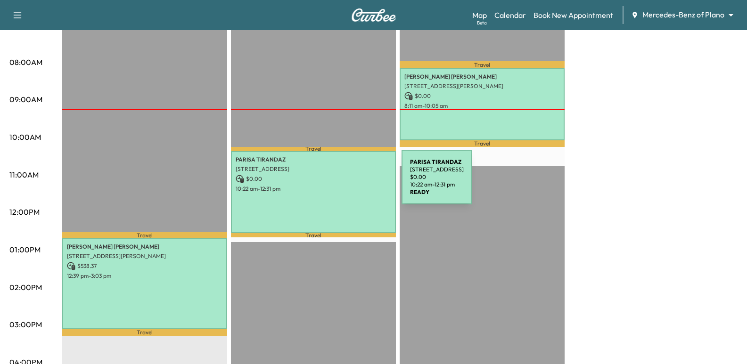
click at [331, 183] on div "[PERSON_NAME] [STREET_ADDRESS] $ 0.00 10:22 am - 12:31 pm" at bounding box center [313, 192] width 165 height 82
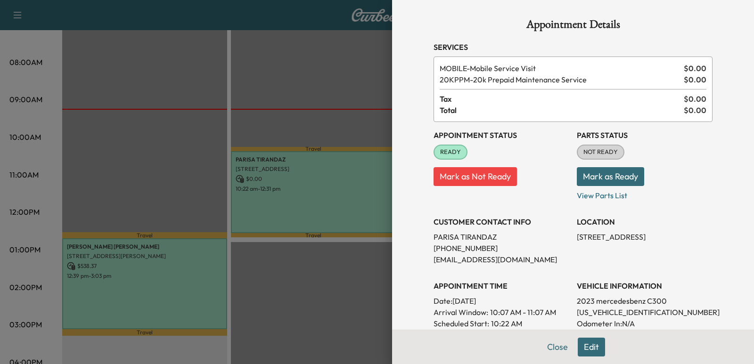
click at [347, 277] on div at bounding box center [377, 182] width 754 height 364
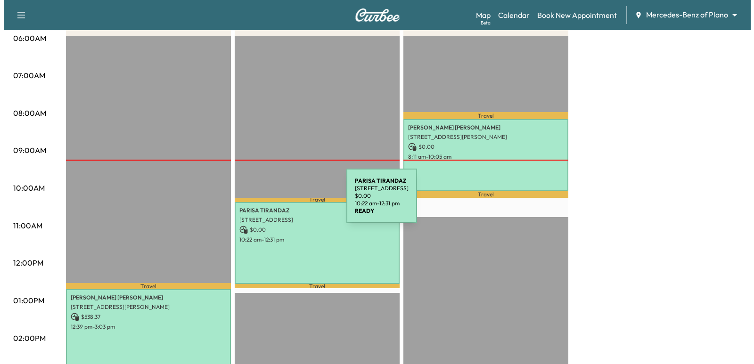
scroll to position [189, 0]
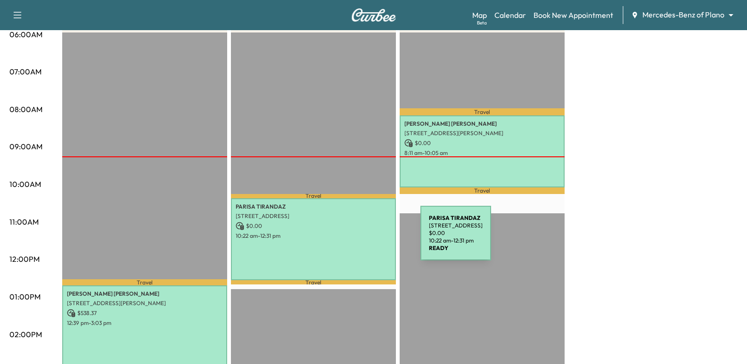
click at [350, 239] on div "[PERSON_NAME] [STREET_ADDRESS] $ 0.00 10:22 am - 12:31 pm" at bounding box center [313, 239] width 165 height 82
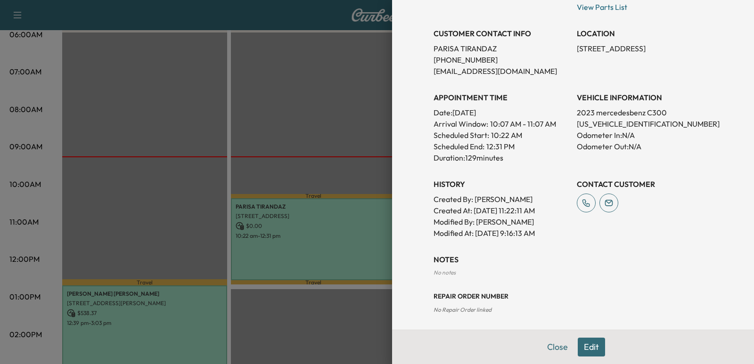
click at [584, 344] on button "Edit" at bounding box center [591, 347] width 27 height 19
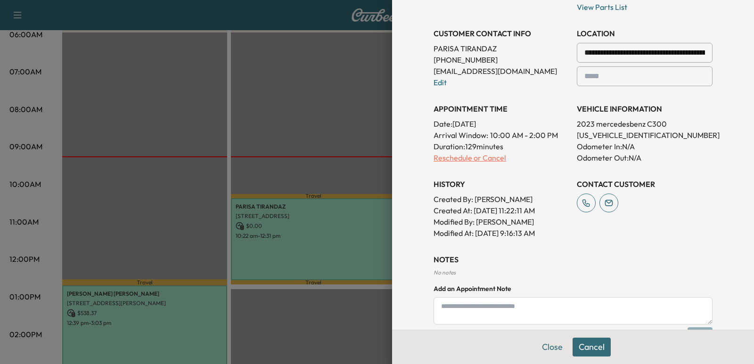
click at [446, 159] on p "Reschedule or Cancel" at bounding box center [502, 157] width 136 height 11
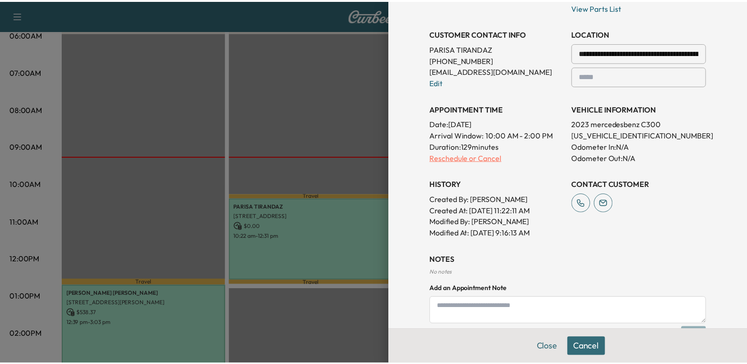
scroll to position [0, 0]
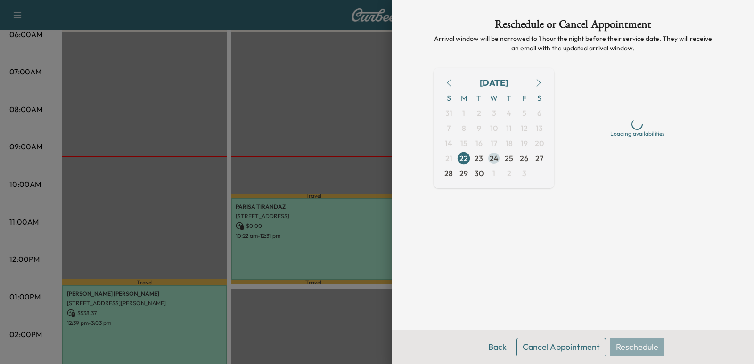
click at [493, 163] on span "24" at bounding box center [494, 158] width 9 height 11
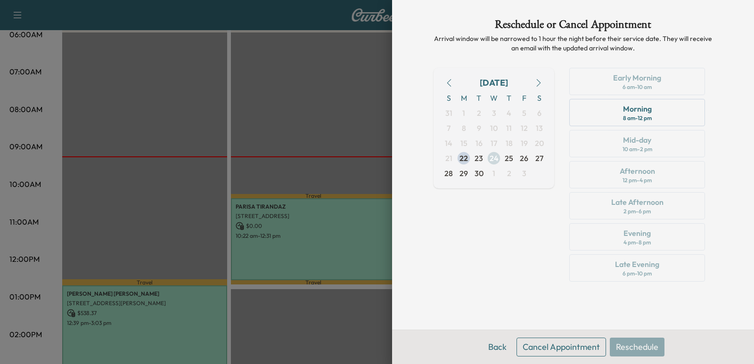
click at [496, 160] on span "24" at bounding box center [494, 158] width 9 height 11
click at [505, 153] on span "25" at bounding box center [509, 158] width 8 height 11
click at [490, 157] on span "24" at bounding box center [494, 158] width 9 height 11
click at [478, 161] on span "23" at bounding box center [479, 158] width 8 height 11
click at [562, 344] on button "Cancel Appointment" at bounding box center [562, 347] width 90 height 19
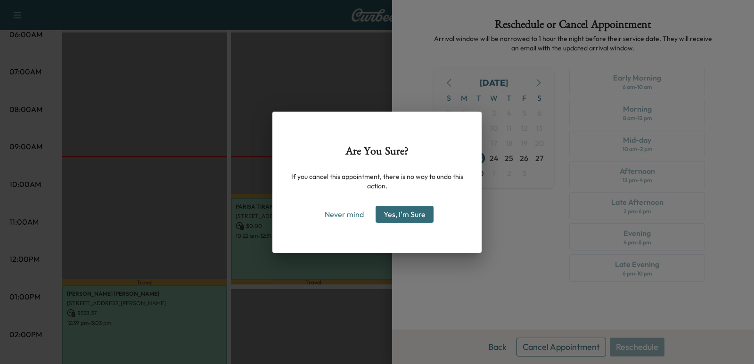
click at [412, 206] on button "Yes, I'm Sure" at bounding box center [405, 214] width 58 height 17
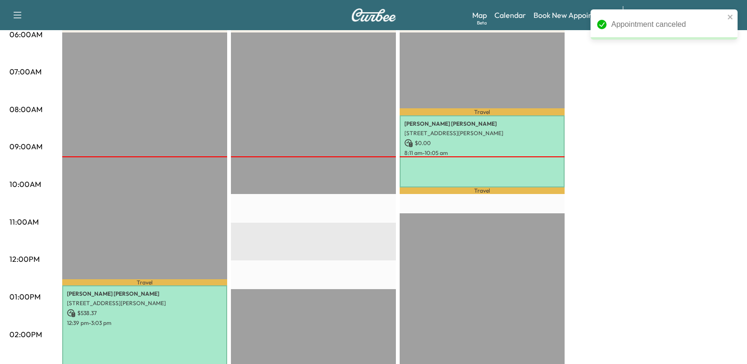
click at [700, 26] on div "Appointment canceled" at bounding box center [667, 24] width 113 height 11
click at [710, 26] on div "Appointment canceled" at bounding box center [667, 24] width 113 height 11
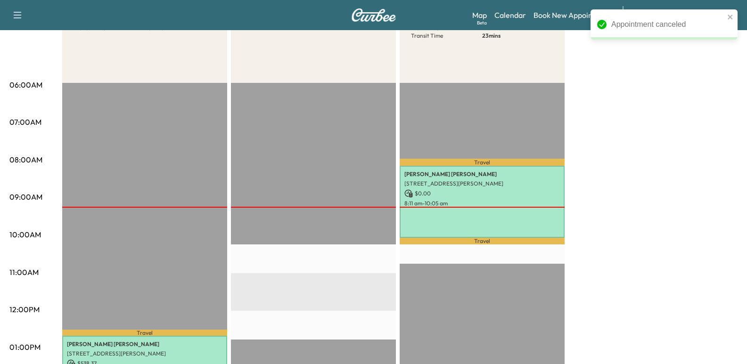
scroll to position [236, 0]
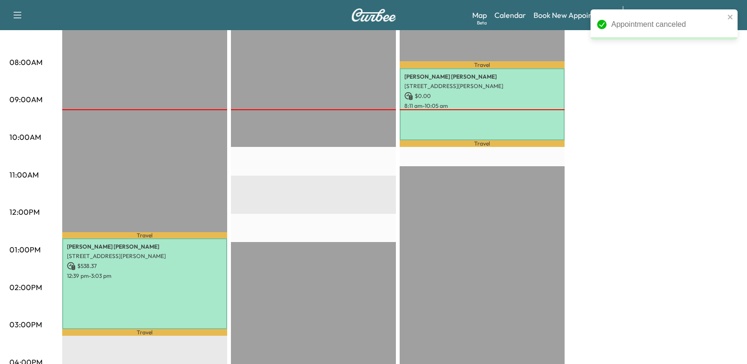
click at [306, 213] on div "EST Start" at bounding box center [313, 289] width 165 height 609
click at [658, 21] on div "Appointment canceled" at bounding box center [667, 24] width 113 height 11
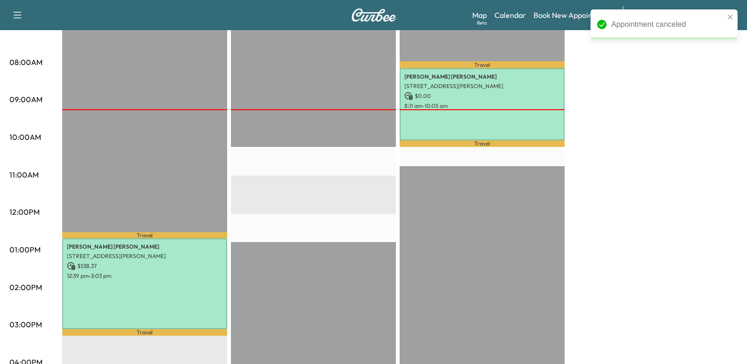
click at [727, 17] on div "Appointment canceled" at bounding box center [661, 24] width 133 height 17
click at [723, 18] on div "Appointment canceled" at bounding box center [661, 24] width 133 height 17
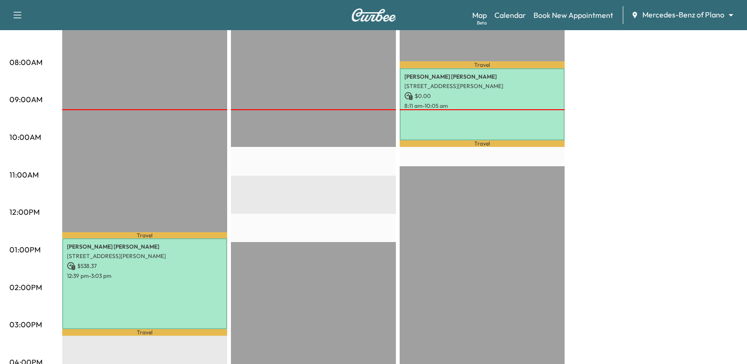
click at [213, 219] on div "Travel [PERSON_NAME] [STREET_ADDRESS][PERSON_NAME] $ 538.37 12:39 pm - 3:03 pm …" at bounding box center [144, 289] width 165 height 609
click at [261, 207] on div "EST Start" at bounding box center [313, 289] width 165 height 609
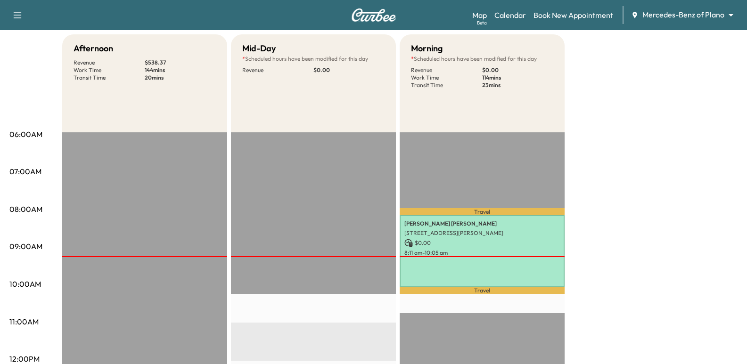
scroll to position [283, 0]
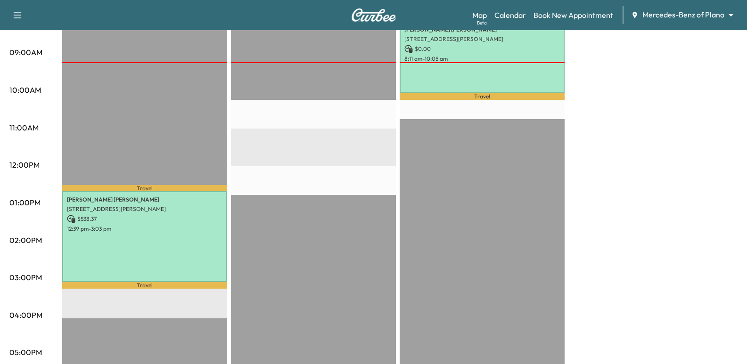
click at [315, 164] on div "EST Start" at bounding box center [313, 242] width 165 height 609
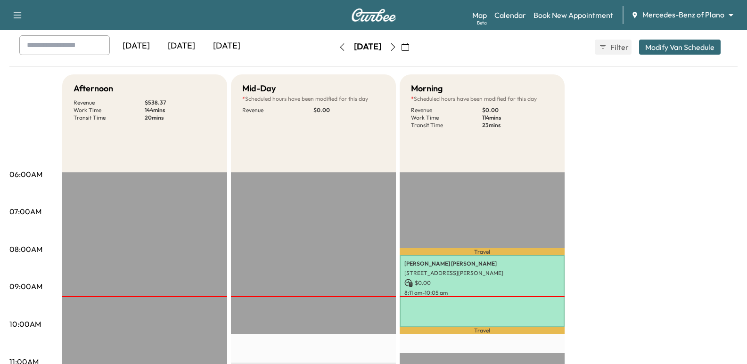
scroll to position [47, 0]
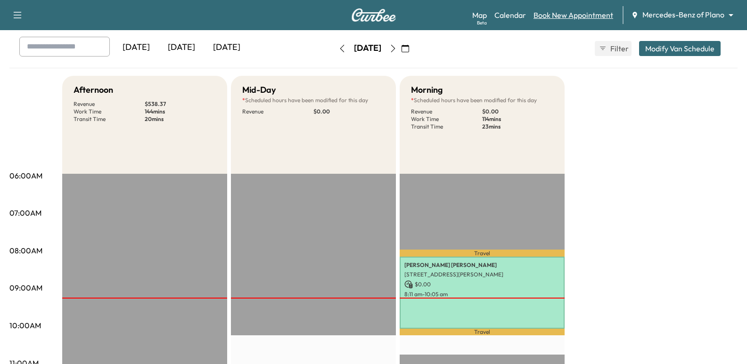
click at [561, 19] on link "Book New Appointment" at bounding box center [574, 14] width 80 height 11
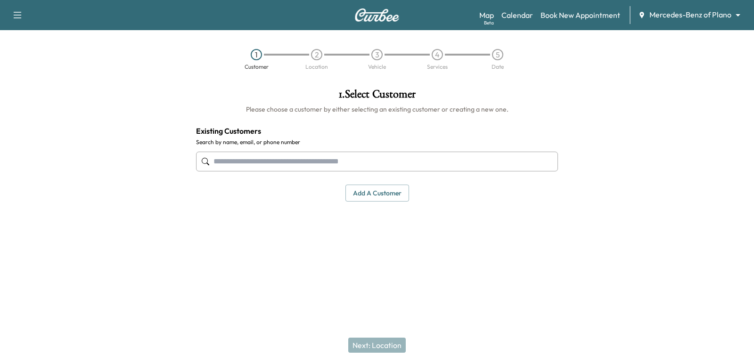
click at [334, 159] on input "text" at bounding box center [377, 162] width 362 height 20
click at [444, 110] on h6 "Please choose a customer by either selecting an existing customer or creating a…" at bounding box center [377, 109] width 362 height 9
click at [484, 154] on input "text" at bounding box center [377, 162] width 362 height 20
click at [424, 168] on input "text" at bounding box center [377, 162] width 362 height 20
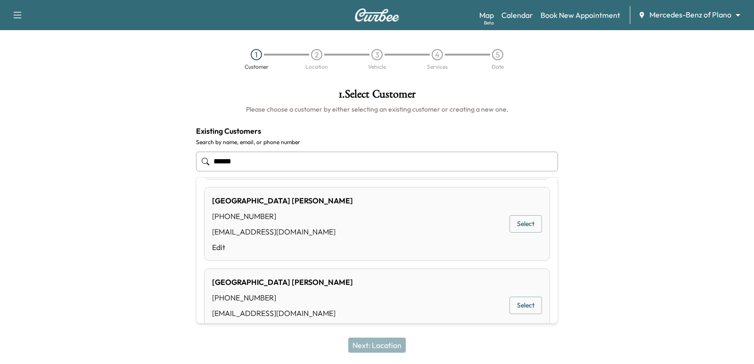
scroll to position [189, 0]
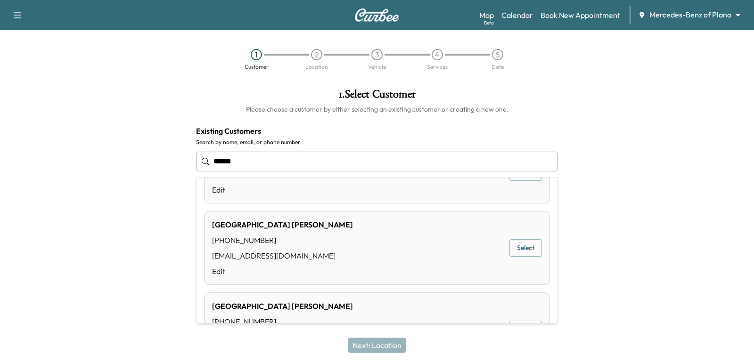
type input "******"
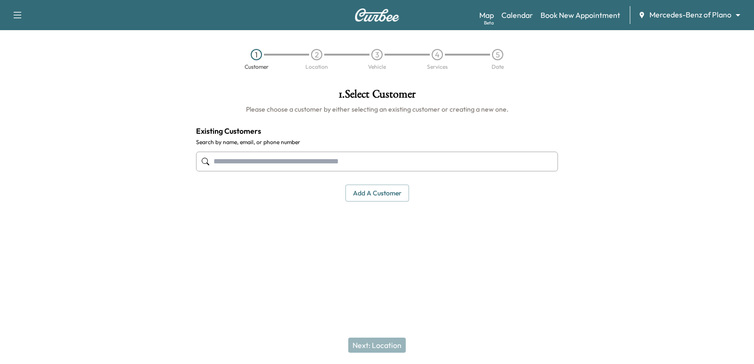
click at [329, 157] on input "text" at bounding box center [377, 162] width 362 height 20
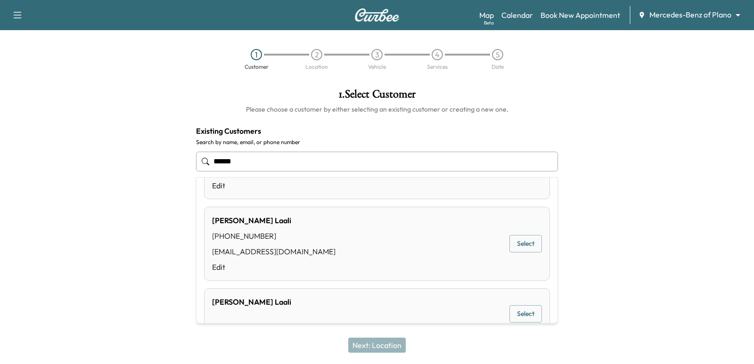
scroll to position [613, 0]
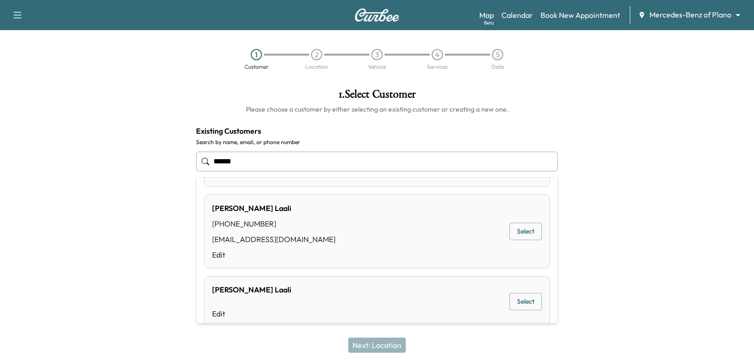
click at [295, 150] on div "******" at bounding box center [377, 161] width 362 height 31
click at [295, 160] on input "******" at bounding box center [377, 162] width 362 height 20
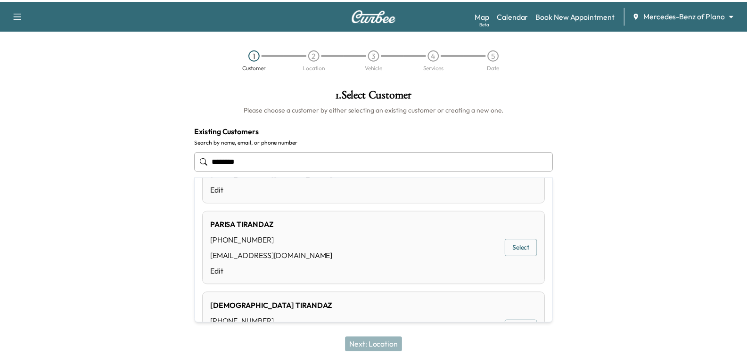
scroll to position [141, 0]
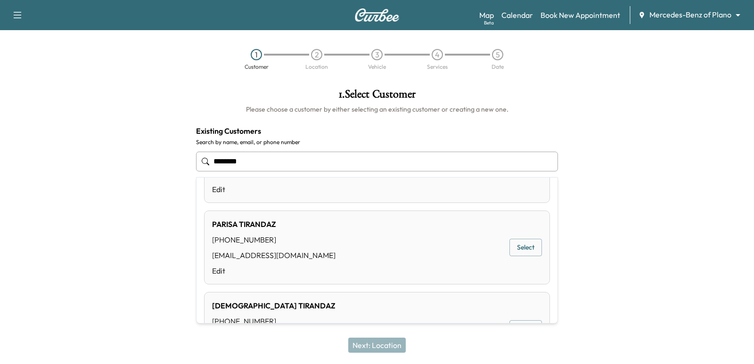
click at [349, 248] on div "[PERSON_NAME] [PHONE_NUMBER] [EMAIL_ADDRESS][DOMAIN_NAME] Edit Select" at bounding box center [377, 248] width 346 height 74
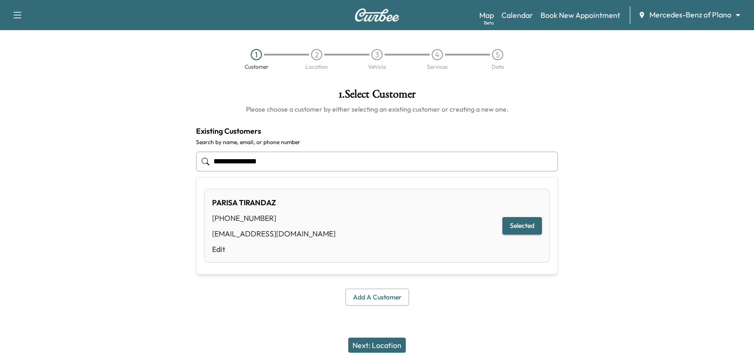
click at [380, 163] on input "**********" at bounding box center [377, 162] width 362 height 20
click at [366, 149] on div "**********" at bounding box center [377, 161] width 362 height 31
click at [293, 162] on input "**********" at bounding box center [377, 162] width 362 height 20
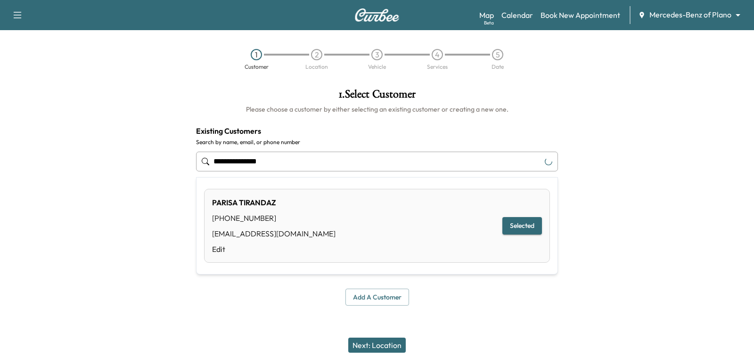
click at [293, 162] on input "**********" at bounding box center [377, 162] width 362 height 20
paste input "**"
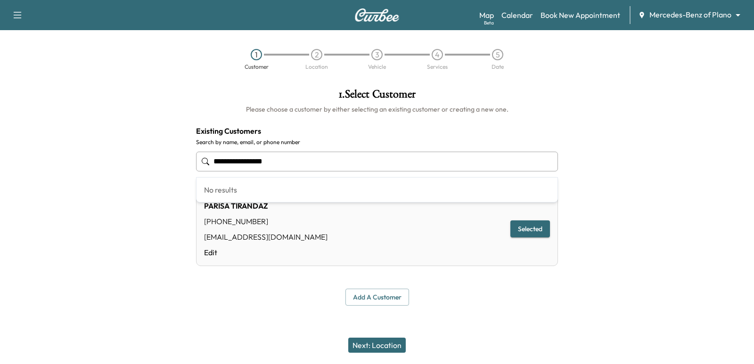
click at [293, 162] on input "**********" at bounding box center [377, 162] width 362 height 20
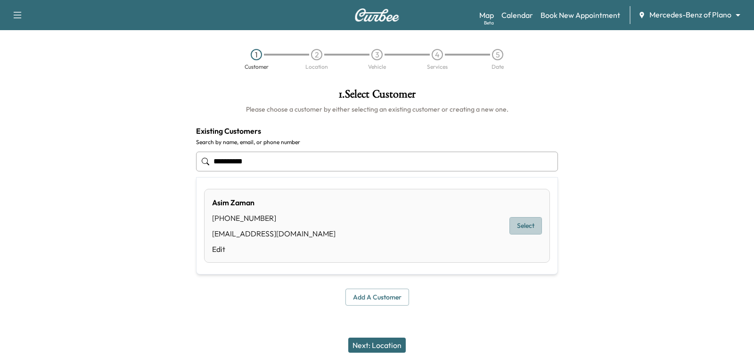
click at [527, 228] on button "Select" at bounding box center [526, 225] width 33 height 17
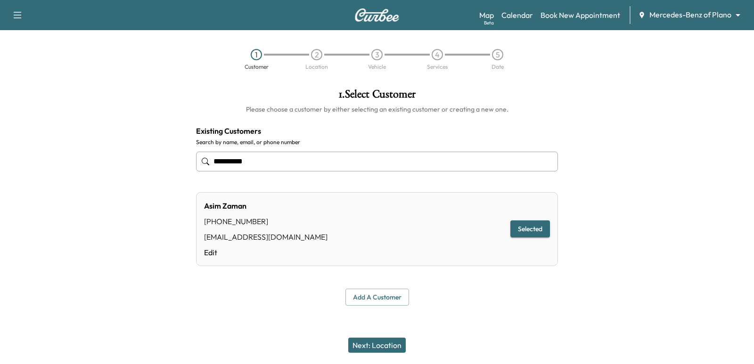
type input "**********"
drag, startPoint x: 375, startPoint y: 334, endPoint x: 385, endPoint y: 350, distance: 19.2
click at [374, 334] on div "Next: Location" at bounding box center [377, 346] width 754 height 38
click at [385, 350] on button "Next: Location" at bounding box center [377, 345] width 58 height 15
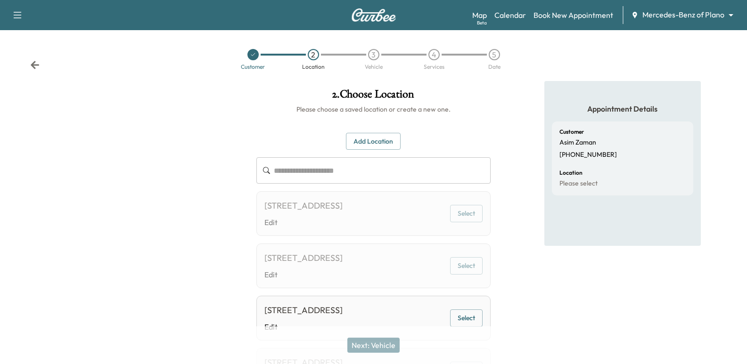
click at [470, 212] on button "Select" at bounding box center [466, 213] width 33 height 17
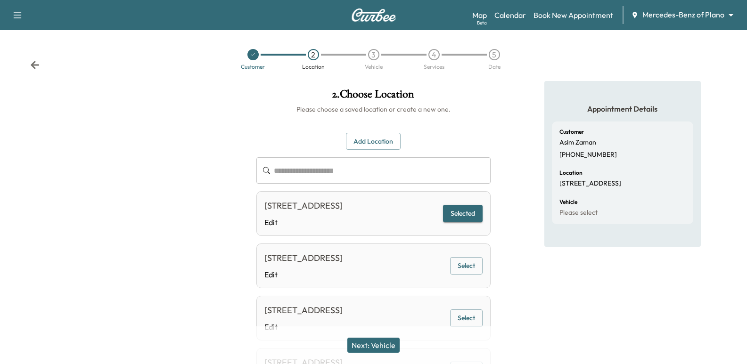
click at [404, 337] on div "Next: Vehicle" at bounding box center [373, 346] width 747 height 38
click at [395, 344] on button "Next: Vehicle" at bounding box center [373, 345] width 52 height 15
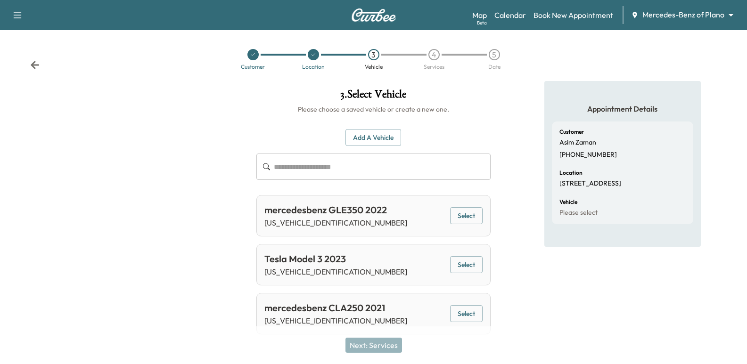
scroll to position [8, 0]
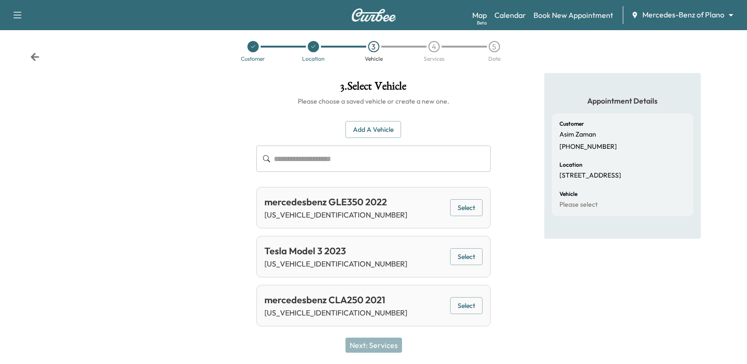
click at [469, 210] on button "Select" at bounding box center [466, 207] width 33 height 17
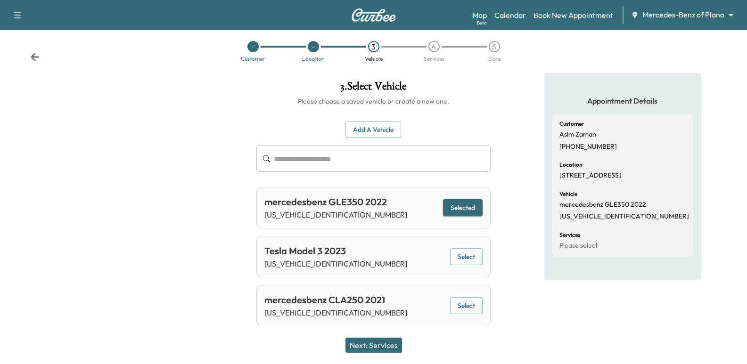
click at [382, 349] on button "Next: Services" at bounding box center [374, 345] width 57 height 15
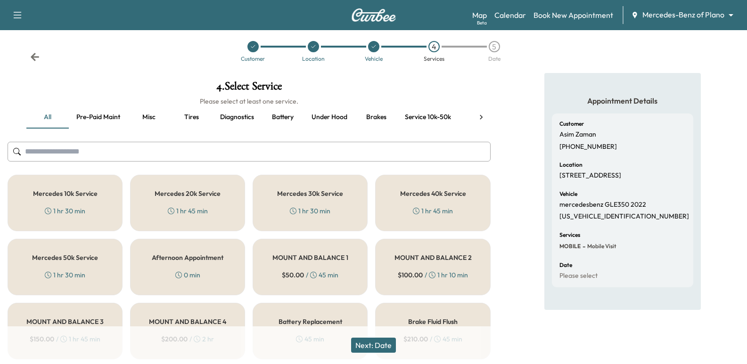
click at [424, 200] on div "Mercedes 40k Service 1 hr 45 min" at bounding box center [432, 203] width 115 height 57
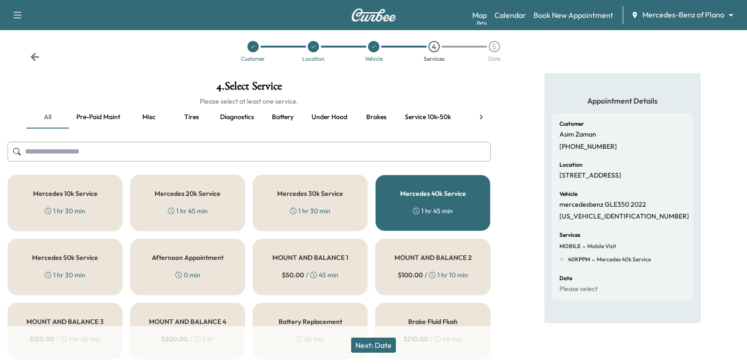
click at [376, 347] on button "Next: Date" at bounding box center [373, 345] width 45 height 15
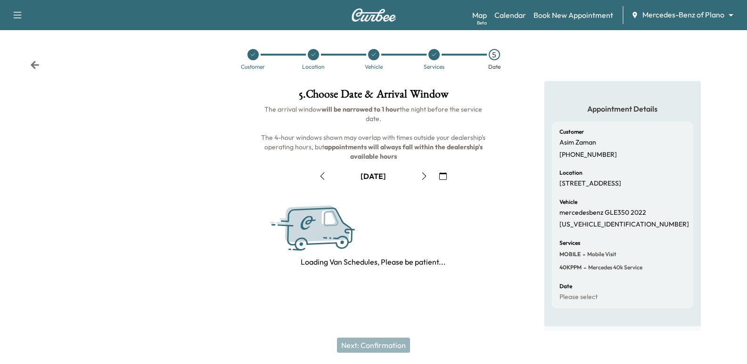
scroll to position [6, 0]
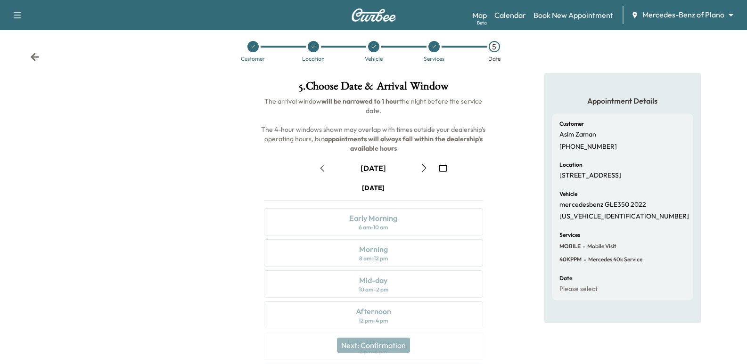
click at [427, 165] on icon "button" at bounding box center [425, 169] width 8 height 8
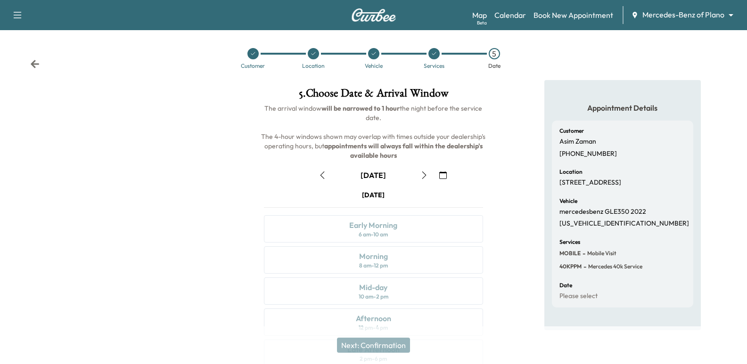
scroll to position [0, 0]
click at [35, 66] on icon at bounding box center [35, 65] width 8 height 8
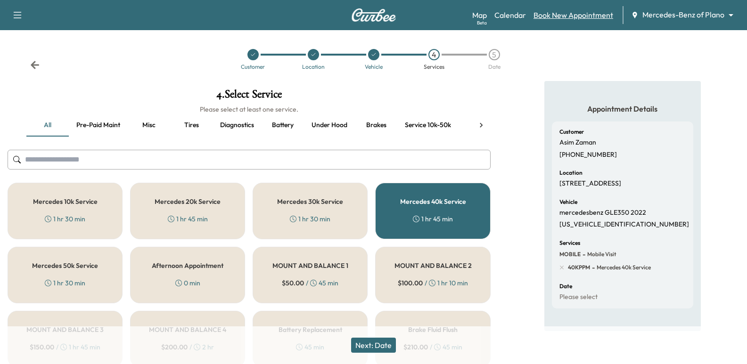
click at [555, 17] on link "Book New Appointment" at bounding box center [574, 14] width 80 height 11
click at [518, 15] on link "Calendar" at bounding box center [511, 14] width 32 height 11
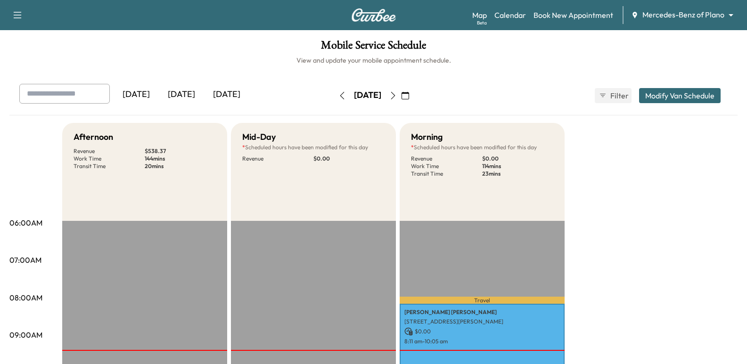
click at [401, 100] on button "button" at bounding box center [393, 95] width 16 height 15
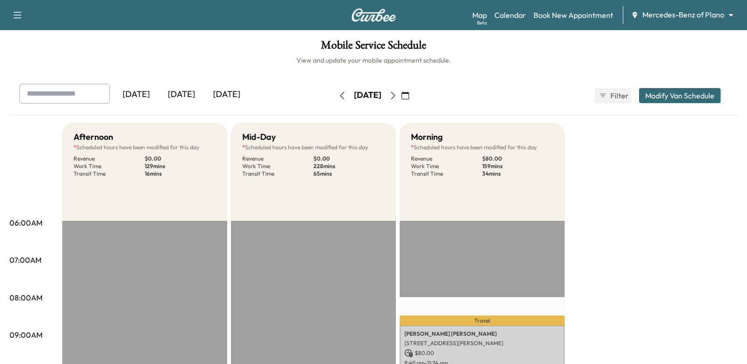
click at [401, 100] on button "button" at bounding box center [393, 95] width 16 height 15
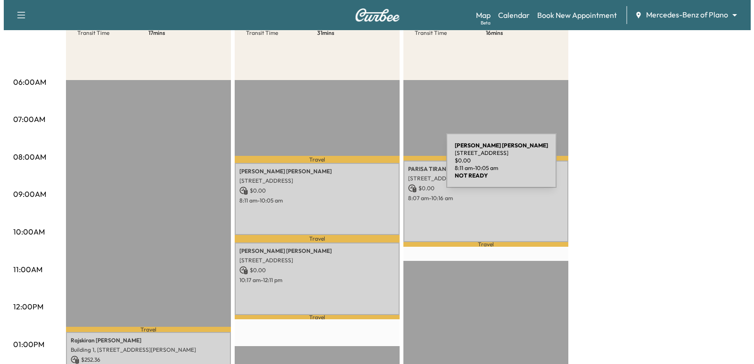
scroll to position [141, 0]
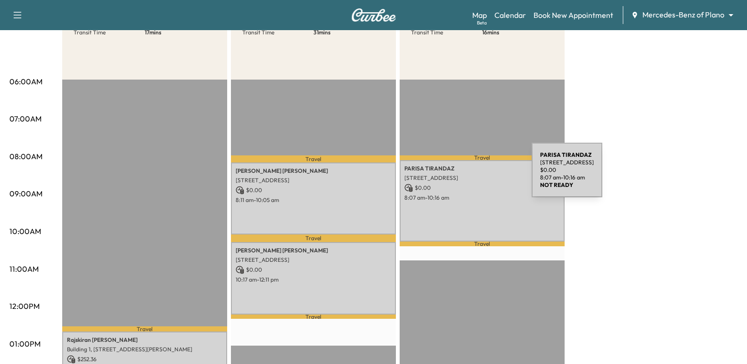
click at [461, 176] on p "[STREET_ADDRESS]" at bounding box center [483, 178] width 156 height 8
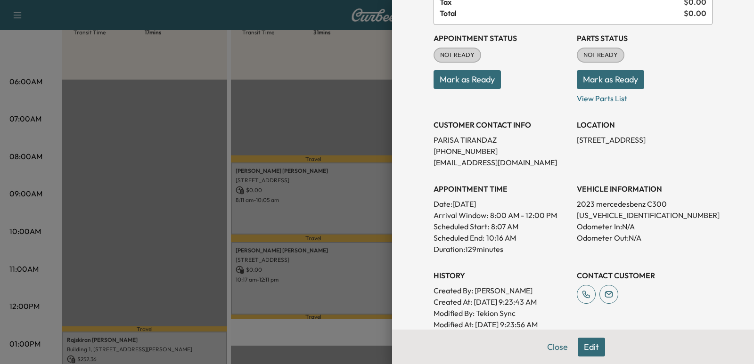
scroll to position [94, 0]
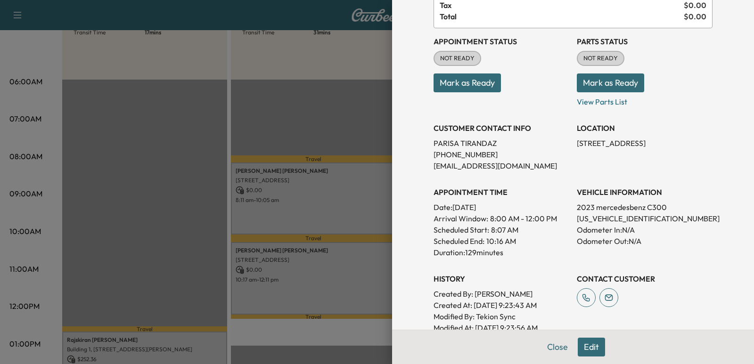
click at [531, 240] on div "Scheduled End: 10:16 AM" at bounding box center [502, 241] width 136 height 11
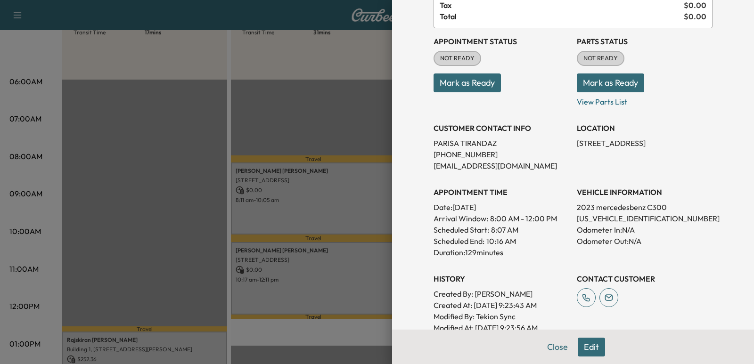
click at [547, 184] on div "APPOINTMENT TIME Date: [DATE] Arrival Window: 8:00 AM - 12:00 PM Scheduled Star…" at bounding box center [502, 218] width 136 height 79
click at [520, 149] on p "[PERSON_NAME]" at bounding box center [502, 143] width 136 height 11
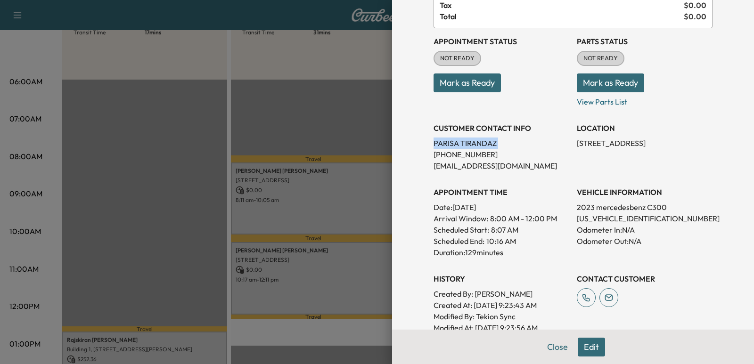
click at [520, 149] on p "[PERSON_NAME]" at bounding box center [502, 143] width 136 height 11
click at [521, 163] on p "[EMAIL_ADDRESS][DOMAIN_NAME]" at bounding box center [502, 165] width 136 height 11
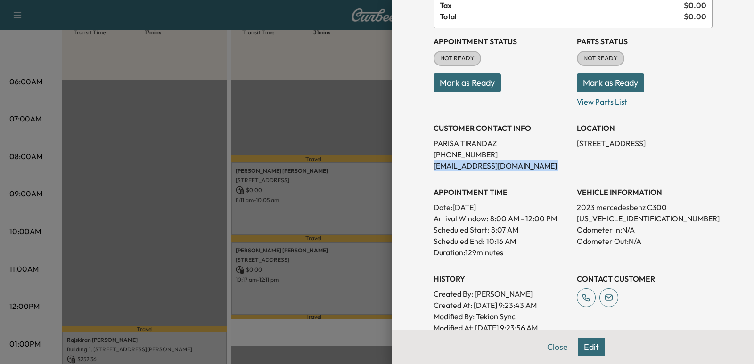
click at [521, 163] on p "[EMAIL_ADDRESS][DOMAIN_NAME]" at bounding box center [502, 165] width 136 height 11
click at [512, 149] on p "[PHONE_NUMBER]" at bounding box center [502, 154] width 136 height 11
click at [511, 146] on p "[PERSON_NAME]" at bounding box center [502, 143] width 136 height 11
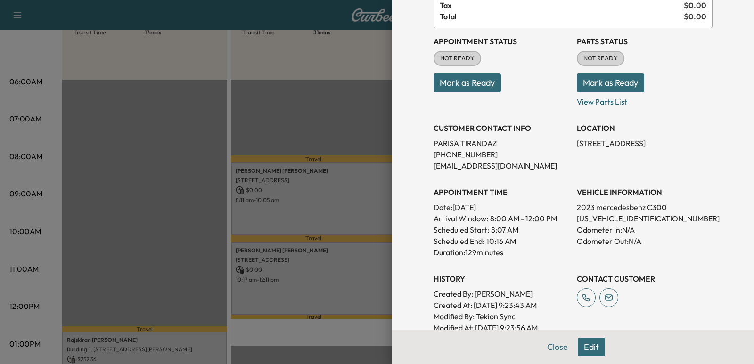
click at [511, 146] on p "[PERSON_NAME]" at bounding box center [502, 143] width 136 height 11
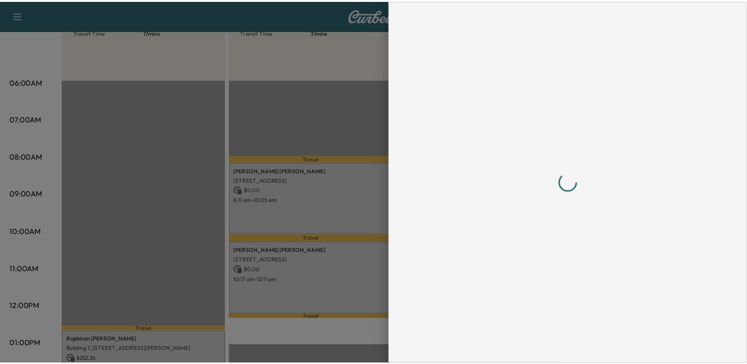
scroll to position [0, 0]
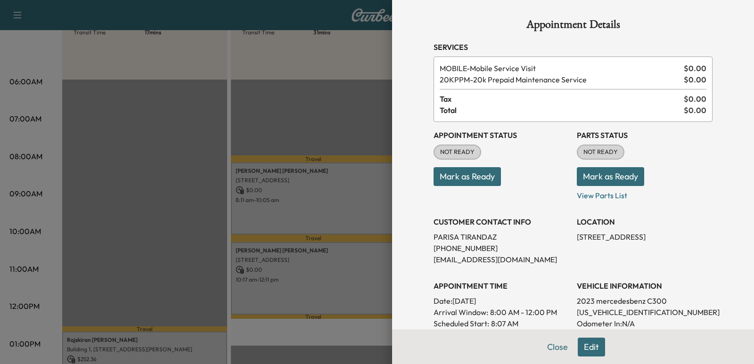
click at [333, 94] on div at bounding box center [377, 182] width 754 height 364
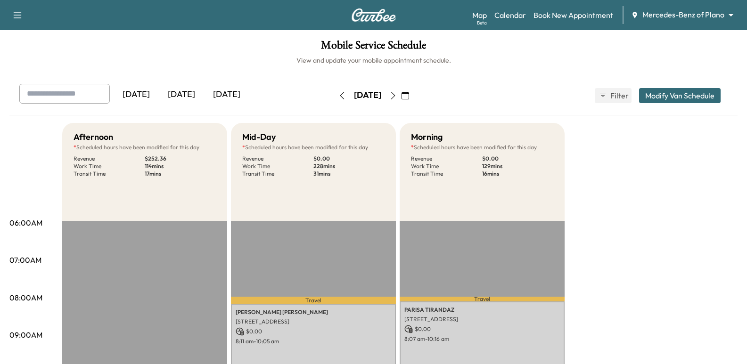
click at [648, 22] on div "Map Beta Calendar Book New Appointment Mercedes-Benz of Plano ******** ​" at bounding box center [605, 15] width 267 height 18
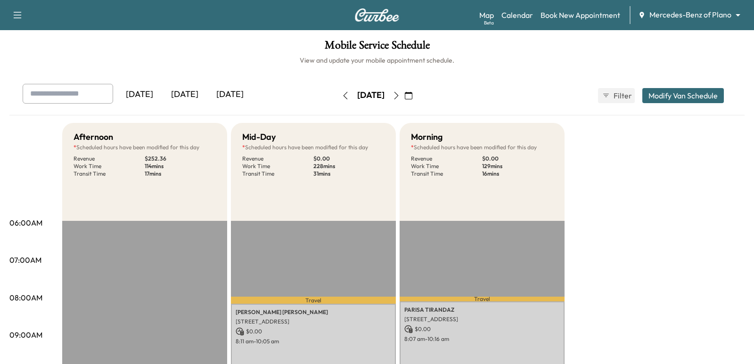
click at [657, 16] on body "Support Log Out Map Beta Calendar Book New Appointment Mercedes-Benz of Plano *…" at bounding box center [377, 182] width 754 height 364
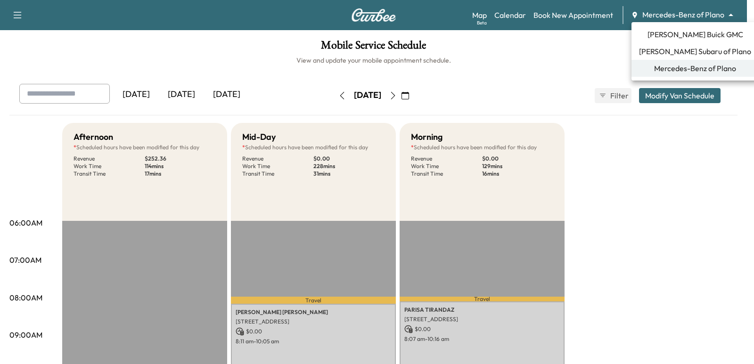
click at [677, 26] on li "[PERSON_NAME] Buick GMC" at bounding box center [695, 34] width 127 height 17
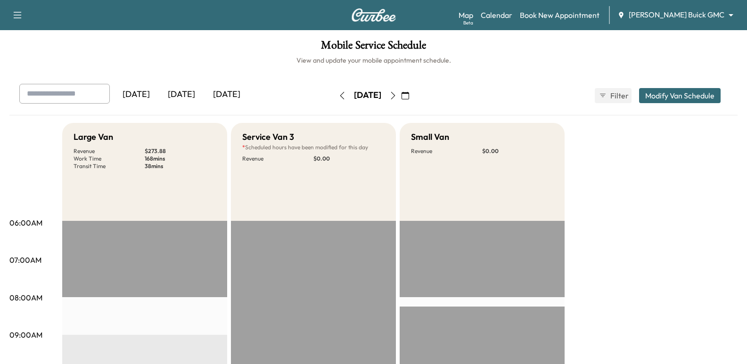
click at [80, 99] on input "text" at bounding box center [64, 94] width 91 height 20
click at [600, 17] on link "Book New Appointment" at bounding box center [560, 14] width 80 height 11
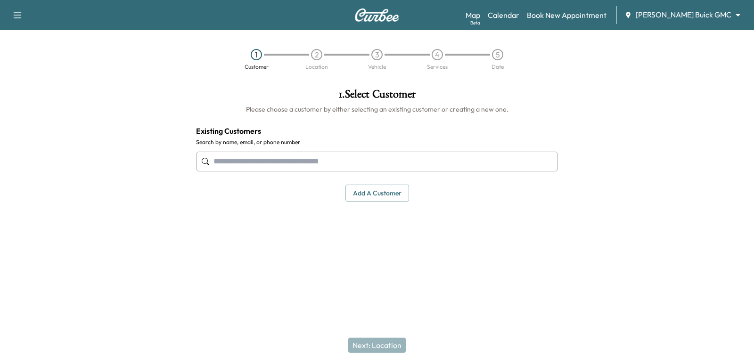
click at [447, 158] on input "text" at bounding box center [377, 162] width 362 height 20
click at [318, 158] on input "**********" at bounding box center [377, 162] width 362 height 20
type input "**********"
click at [669, 19] on body "Support Log Out Map Beta Calendar Book New Appointment [PERSON_NAME] Buick GMC …" at bounding box center [377, 182] width 754 height 364
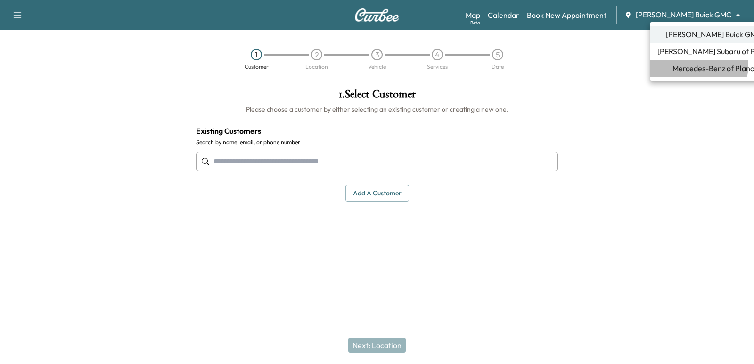
click at [690, 65] on span "Mercedes-Benz of Plano" at bounding box center [714, 68] width 82 height 11
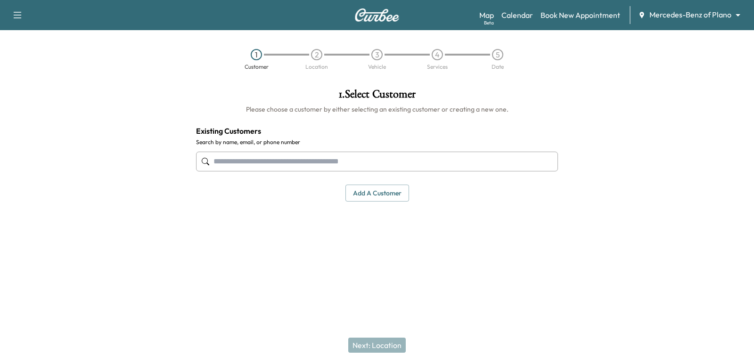
click at [517, 5] on div "Support Log Out Map Beta Calendar Book New Appointment Mercedes-Benz of Plano *…" at bounding box center [377, 15] width 754 height 30
click at [522, 17] on link "Calendar" at bounding box center [518, 14] width 32 height 11
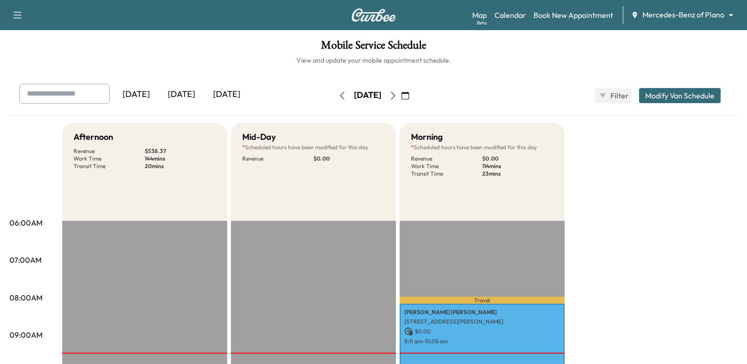
click at [397, 97] on icon "button" at bounding box center [393, 96] width 8 height 8
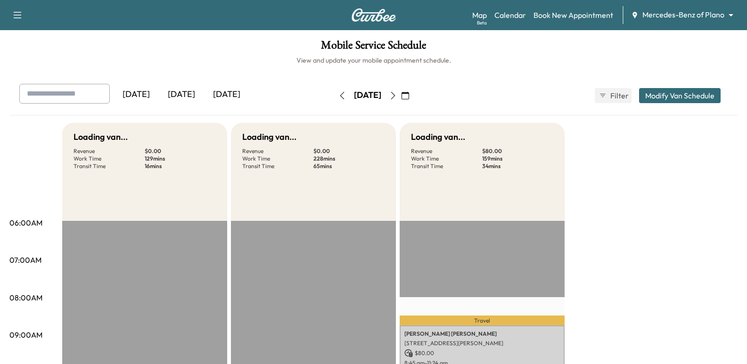
click at [397, 97] on icon "button" at bounding box center [393, 96] width 8 height 8
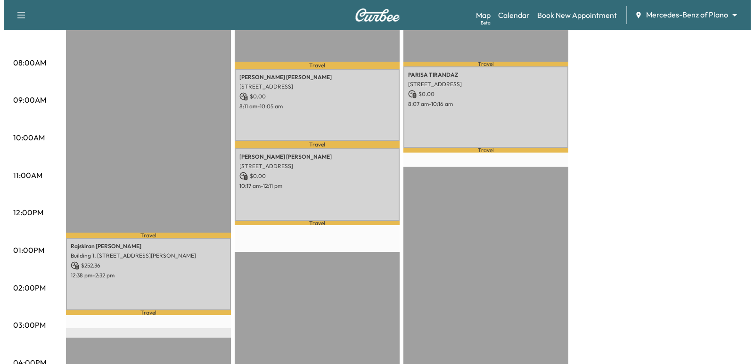
scroll to position [236, 0]
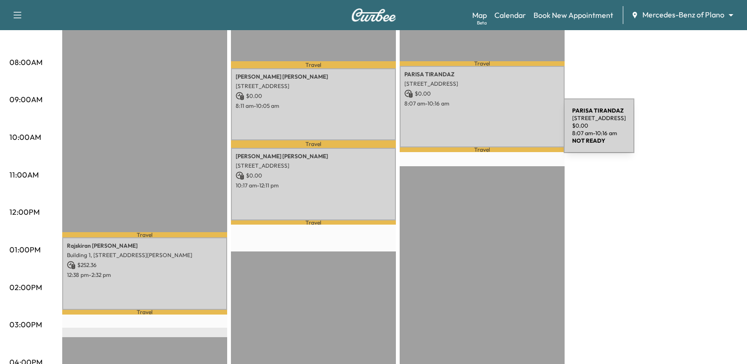
click at [490, 75] on p "[PERSON_NAME]" at bounding box center [483, 75] width 156 height 8
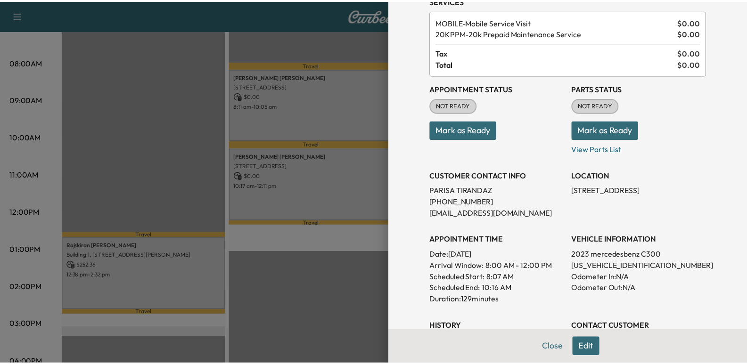
scroll to position [0, 0]
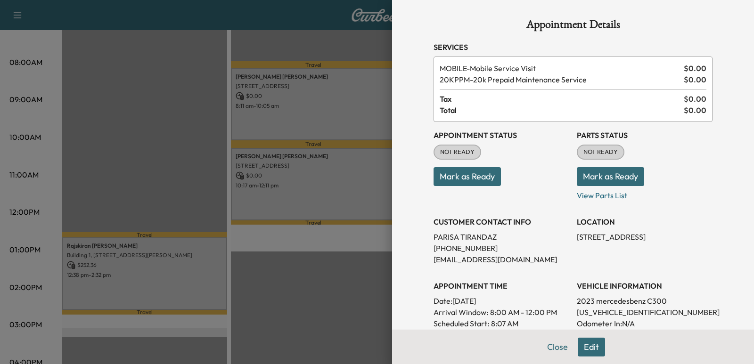
click at [262, 101] on div at bounding box center [377, 182] width 754 height 364
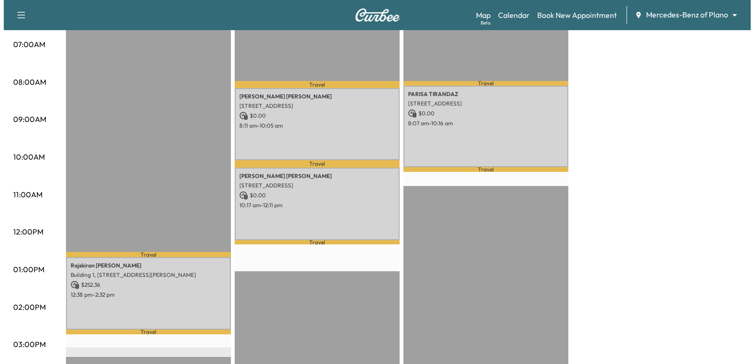
scroll to position [94, 0]
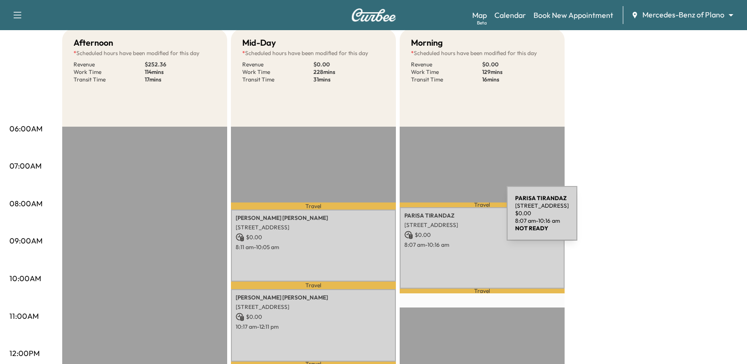
click at [436, 219] on div "[PERSON_NAME] [STREET_ADDRESS] $ 0.00 8:07 am - 10:16 am" at bounding box center [482, 248] width 165 height 82
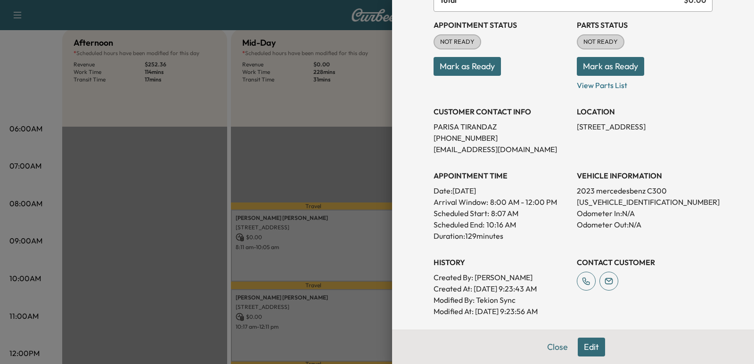
scroll to position [94, 0]
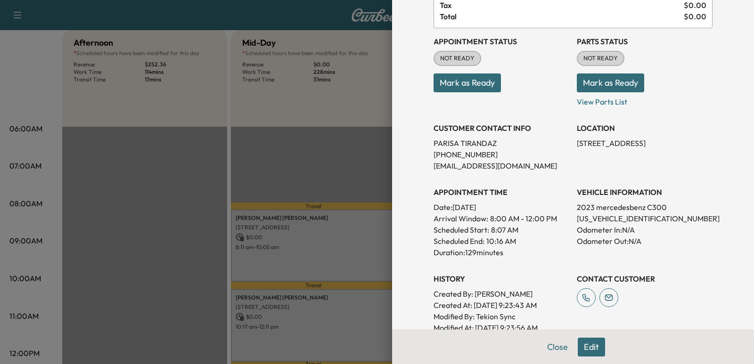
click at [669, 194] on h3 "VEHICLE INFORMATION" at bounding box center [645, 192] width 136 height 11
click at [687, 228] on p "Odometer In: N/A" at bounding box center [645, 229] width 136 height 11
click at [698, 188] on h3 "VEHICLE INFORMATION" at bounding box center [645, 192] width 136 height 11
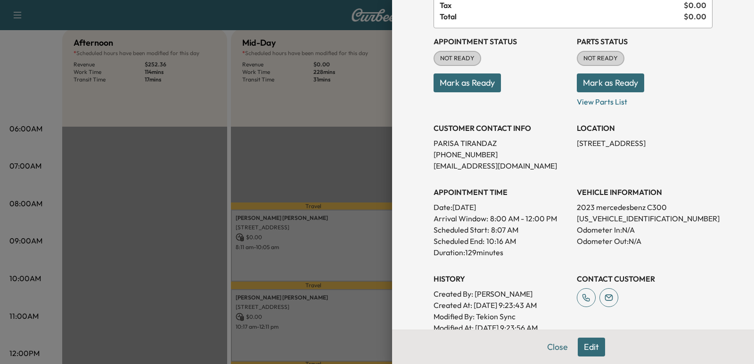
click at [698, 188] on h3 "VEHICLE INFORMATION" at bounding box center [645, 192] width 136 height 11
click at [716, 158] on div "Appointment Details Services MOBILE - Mobile Service Visit $ 0.00 20KPPM - 20k …" at bounding box center [573, 188] width 302 height 565
click at [714, 108] on div "Appointment Details Services MOBILE - Mobile Service Visit $ 0.00 20KPPM - 20k …" at bounding box center [573, 188] width 302 height 565
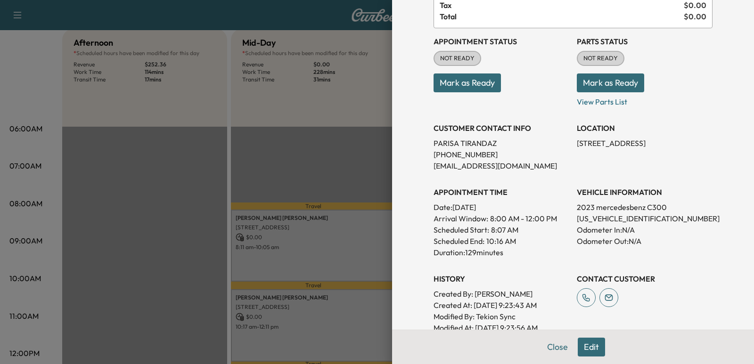
click at [529, 146] on p "[PERSON_NAME]" at bounding box center [502, 143] width 136 height 11
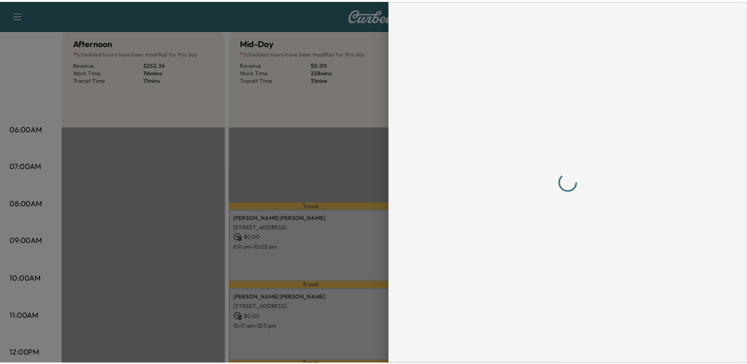
scroll to position [0, 0]
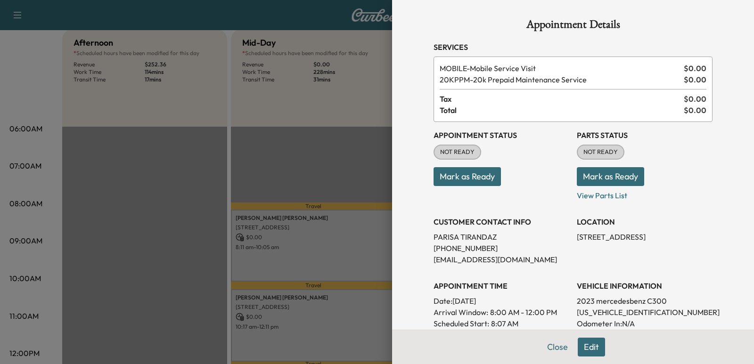
click at [285, 168] on div at bounding box center [377, 182] width 754 height 364
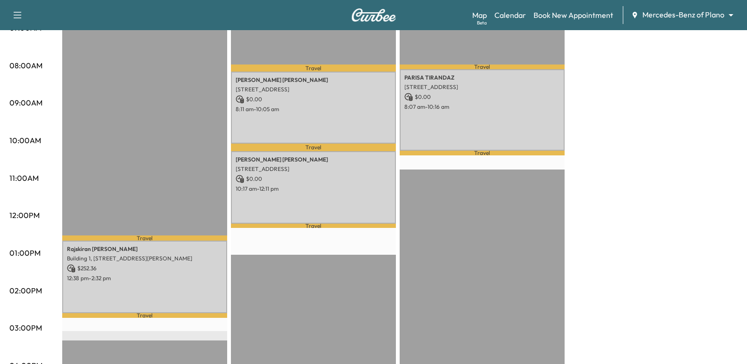
scroll to position [236, 0]
